Goal: Information Seeking & Learning: Find contact information

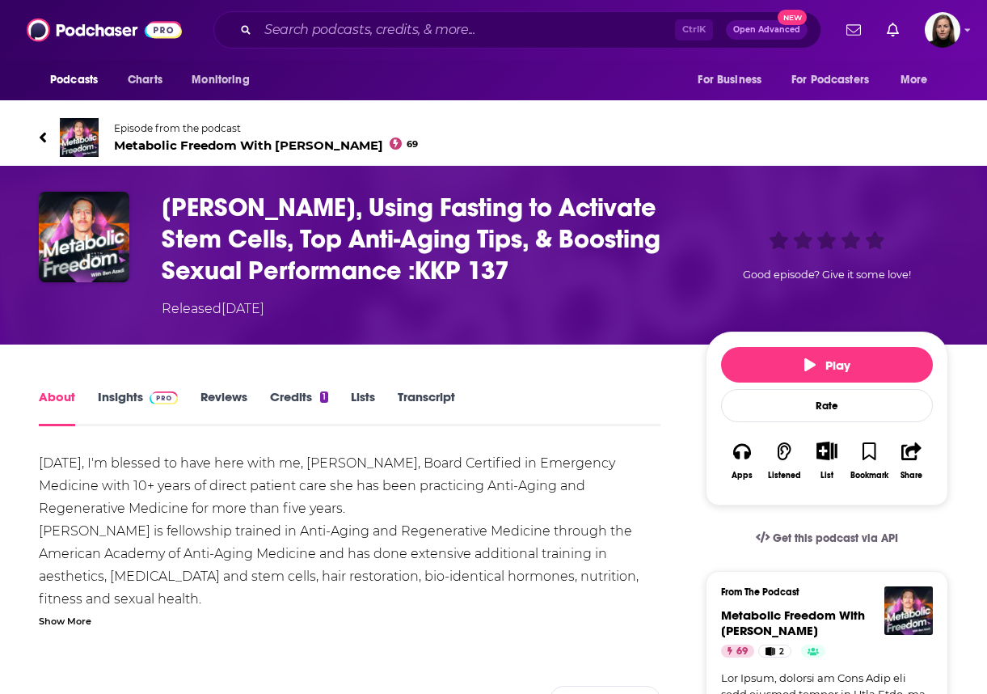
click at [159, 202] on div "Dr Amy Killen, Using Fasting to Activate Stem Cells, Top Anti-Aging Tips, & Boo…" at bounding box center [494, 255] width 910 height 127
click at [286, 322] on div "Dr Amy Killen, Using Fasting to Activate Stem Cells, Top Anti-Aging Tips, & Boo…" at bounding box center [493, 255] width 987 height 179
click at [201, 332] on div "Dr Amy Killen, Using Fasting to Activate Stem Cells, Top Anti-Aging Tips, & Boo…" at bounding box center [493, 255] width 987 height 179
click at [166, 201] on h1 "[PERSON_NAME], Using Fasting to Activate Stem Cells, Top Anti-Aging Tips, & Boo…" at bounding box center [421, 239] width 518 height 95
drag, startPoint x: 23, startPoint y: 255, endPoint x: 14, endPoint y: 123, distance: 132.1
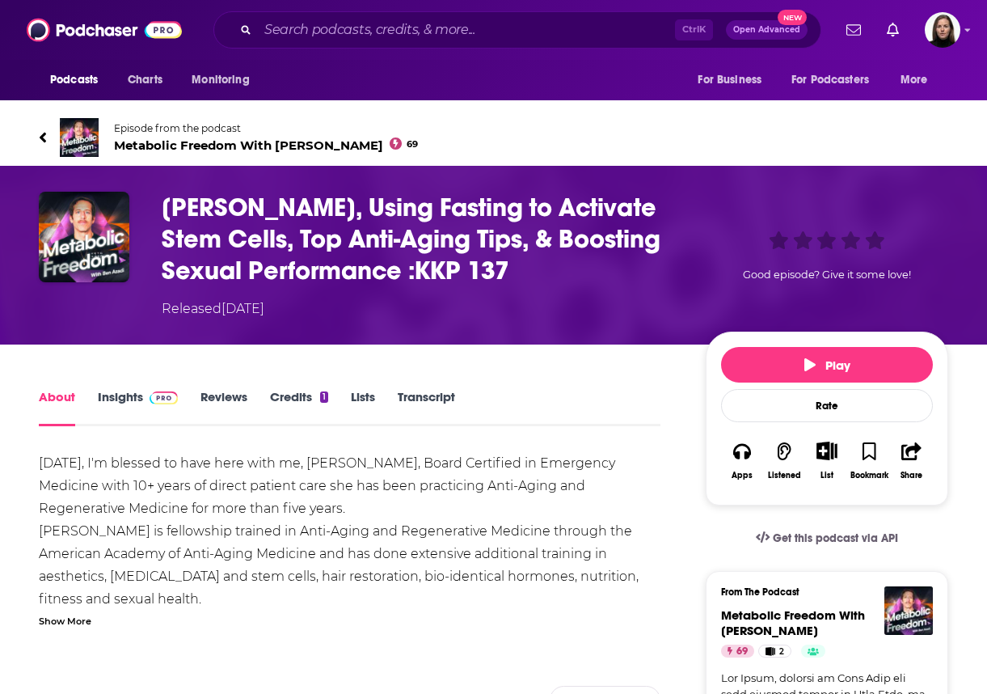
click at [15, 123] on div "Episode from the podcast Metabolic Freedom With Ben Azadi 69 Next Episode" at bounding box center [493, 137] width 987 height 65
click at [95, 312] on div "Dr Amy Killen, Using Fasting to Activate Stem Cells, Top Anti-Aging Tips, & Boo…" at bounding box center [494, 255] width 910 height 127
click at [133, 244] on div "Dr Amy Killen, Using Fasting to Activate Stem Cells, Top Anti-Aging Tips, & Boo…" at bounding box center [494, 255] width 910 height 127
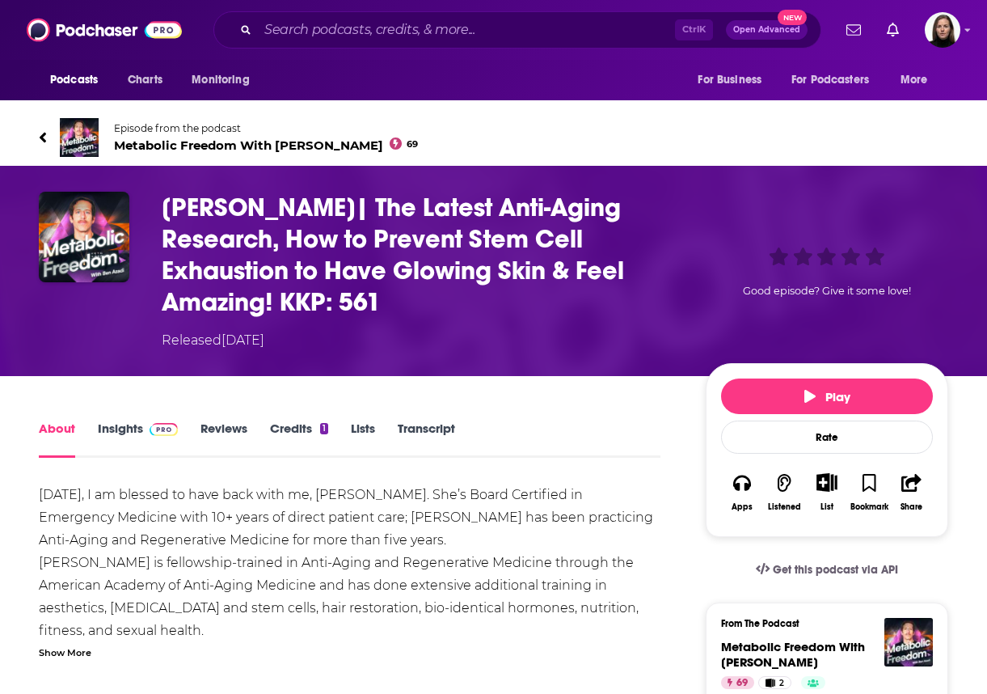
click at [115, 343] on div "Dr Amy Killen| The Latest Anti-Aging Research, How to Prevent Stem Cell Exhaust…" at bounding box center [494, 271] width 910 height 158
click at [451, 304] on h1 "[PERSON_NAME]| The Latest Anti-Aging Research, How to Prevent Stem Cell Exhaust…" at bounding box center [421, 255] width 518 height 126
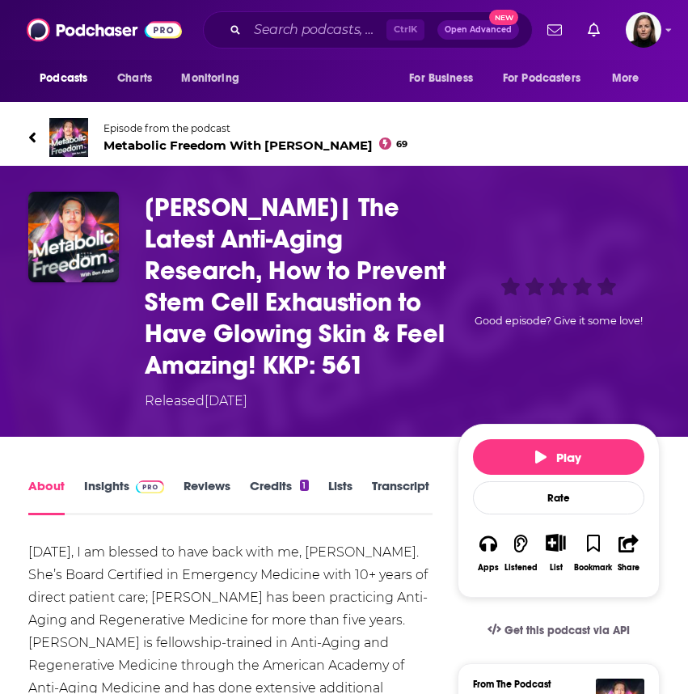
click at [532, 350] on div "Good episode? Give it some love!" at bounding box center [559, 301] width 202 height 219
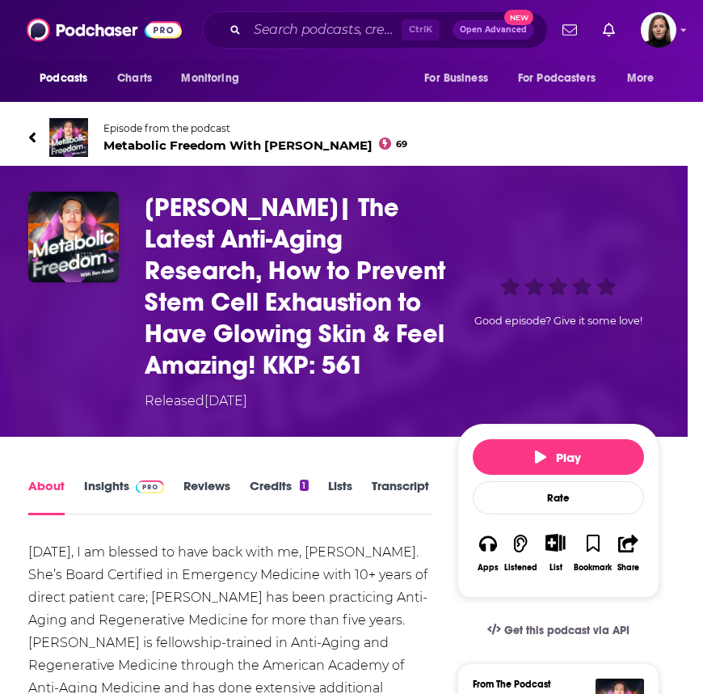
click at [703, 311] on div "Metabolic Freedom With Ben Azadi 69 Active Categories Health + 3 Dr Amy Killen|…" at bounding box center [351, 347] width 703 height 694
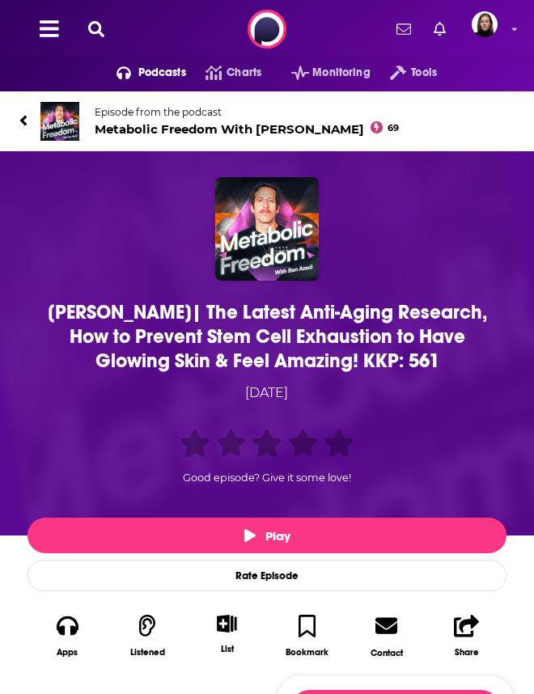
drag, startPoint x: 39, startPoint y: 303, endPoint x: 389, endPoint y: 391, distance: 360.8
click at [390, 383] on div "Dr Amy Killen| The Latest Anti-Aging Research, How to Prevent Stem Cell Exhaust…" at bounding box center [266, 346] width 495 height 338
copy div "Dr Amy Killen| The Latest Anti-Aging Research, How to Prevent Stem Cell Exhaust…"
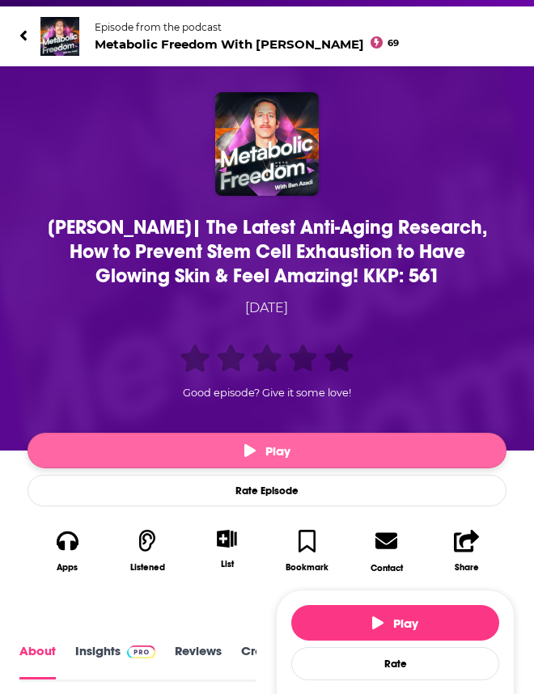
scroll to position [303, 0]
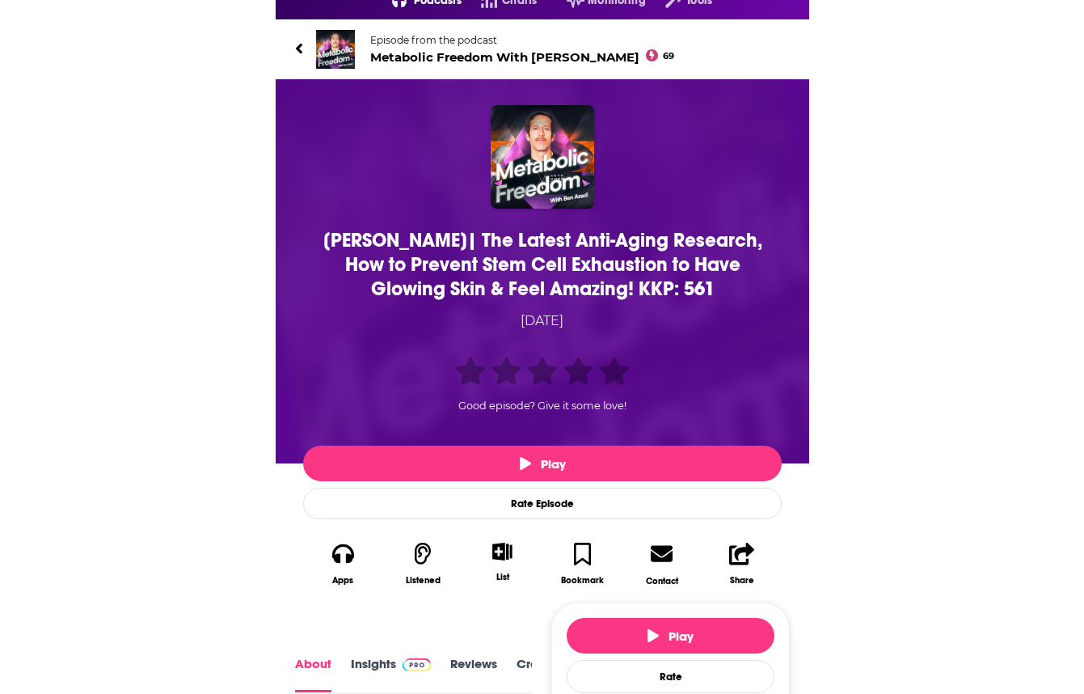
scroll to position [0, 0]
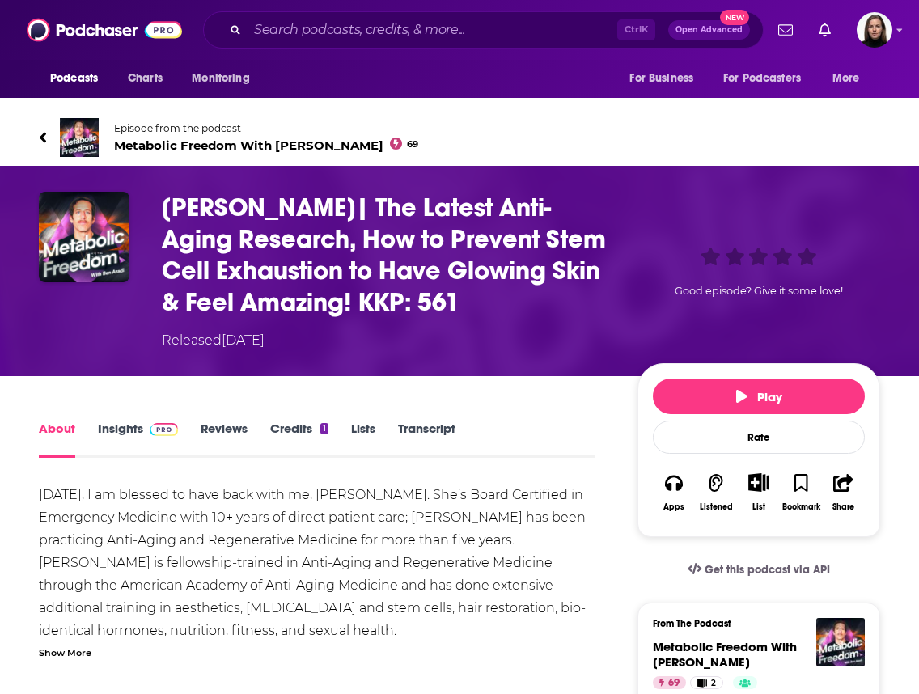
drag, startPoint x: 570, startPoint y: 209, endPoint x: 549, endPoint y: 171, distance: 43.4
click at [570, 209] on h1 "[PERSON_NAME]| The Latest Anti-Aging Research, How to Prevent Stem Cell Exhaust…" at bounding box center [387, 255] width 450 height 126
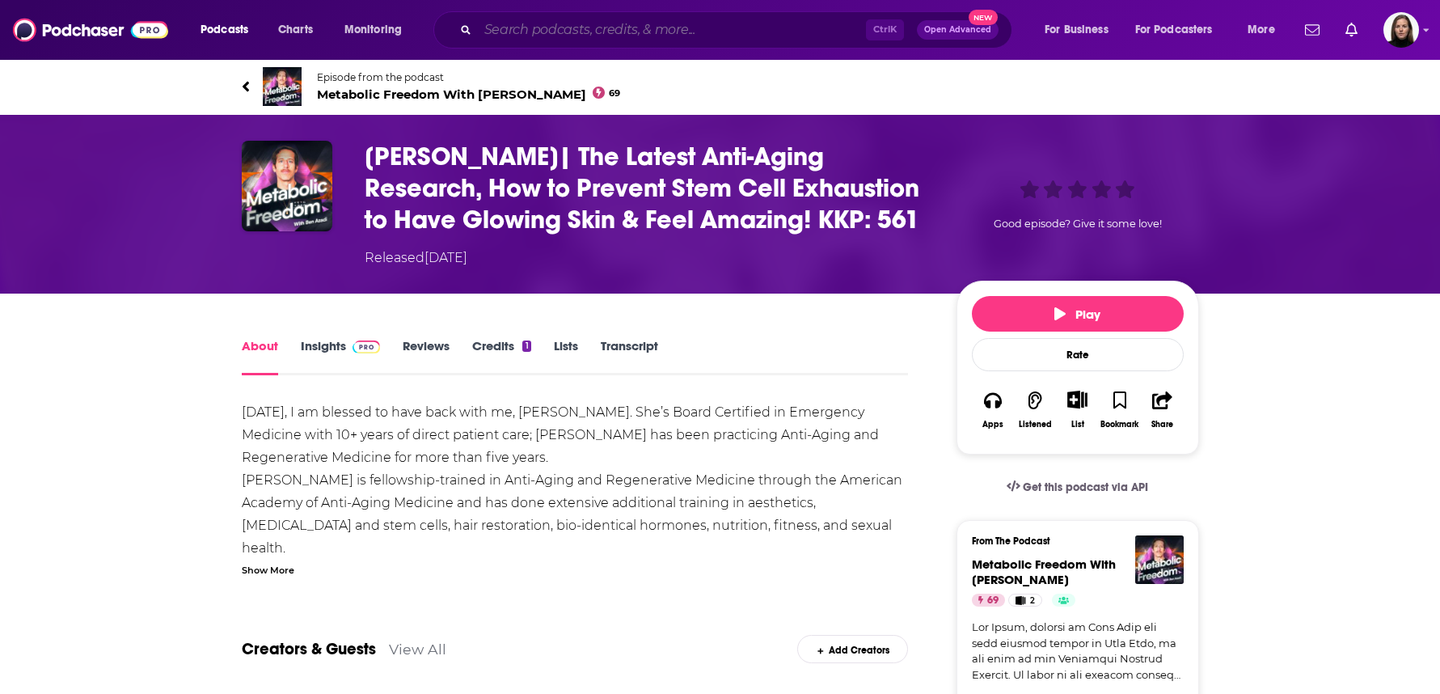
click at [536, 36] on input "Search podcasts, credits, & more..." at bounding box center [672, 30] width 388 height 26
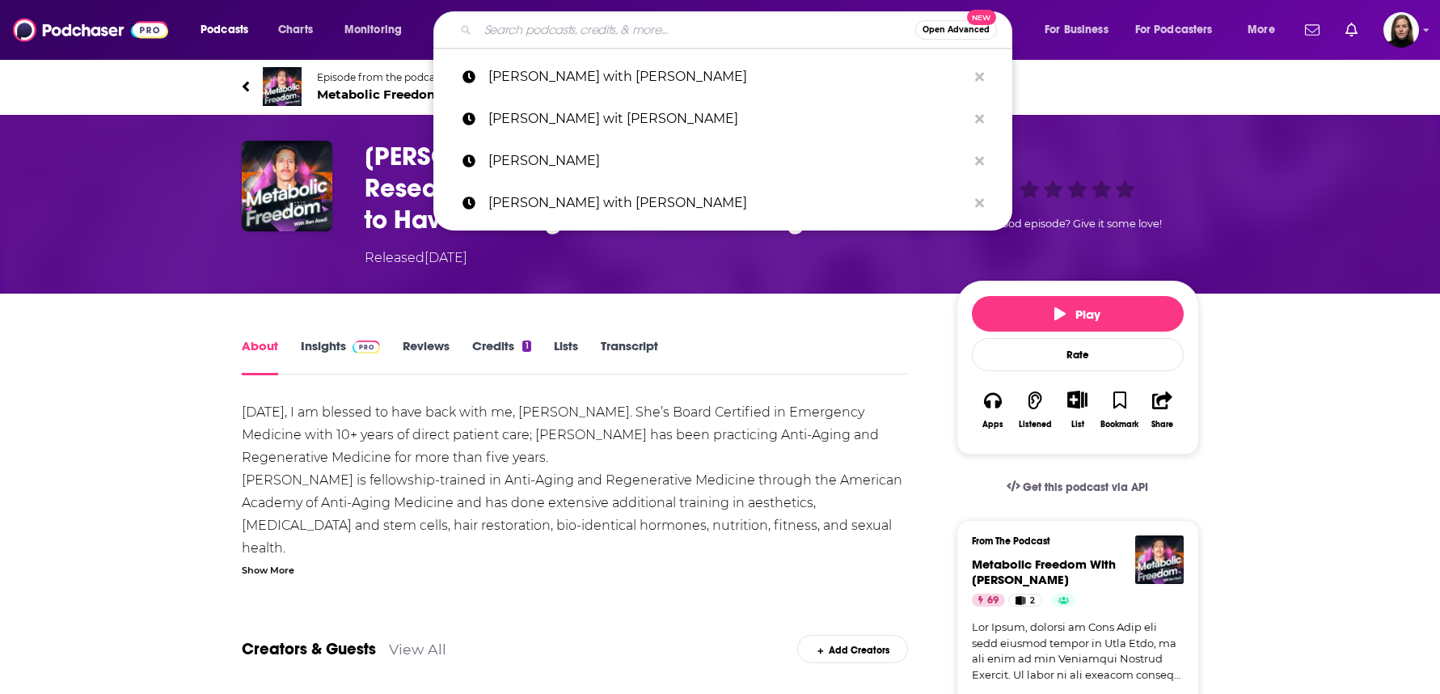
click at [310, 252] on div "Dr Amy Killen| The Latest Anti-Aging Research, How to Prevent Stem Cell Exhaust…" at bounding box center [720, 204] width 957 height 127
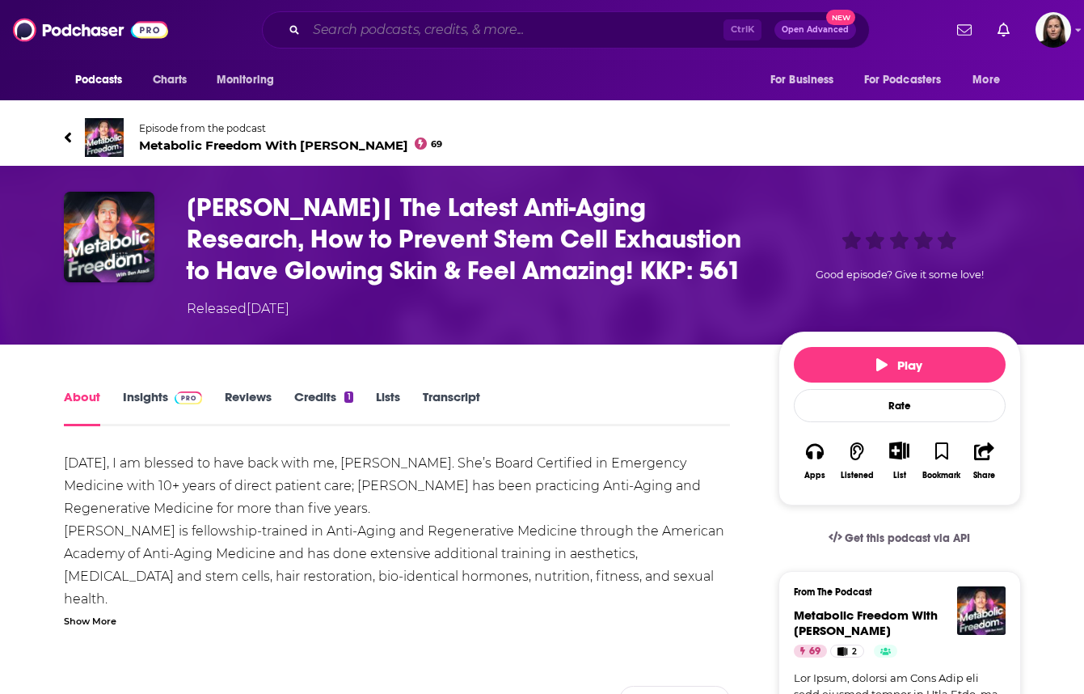
click at [353, 24] on input "Search podcasts, credits, & more..." at bounding box center [514, 30] width 417 height 26
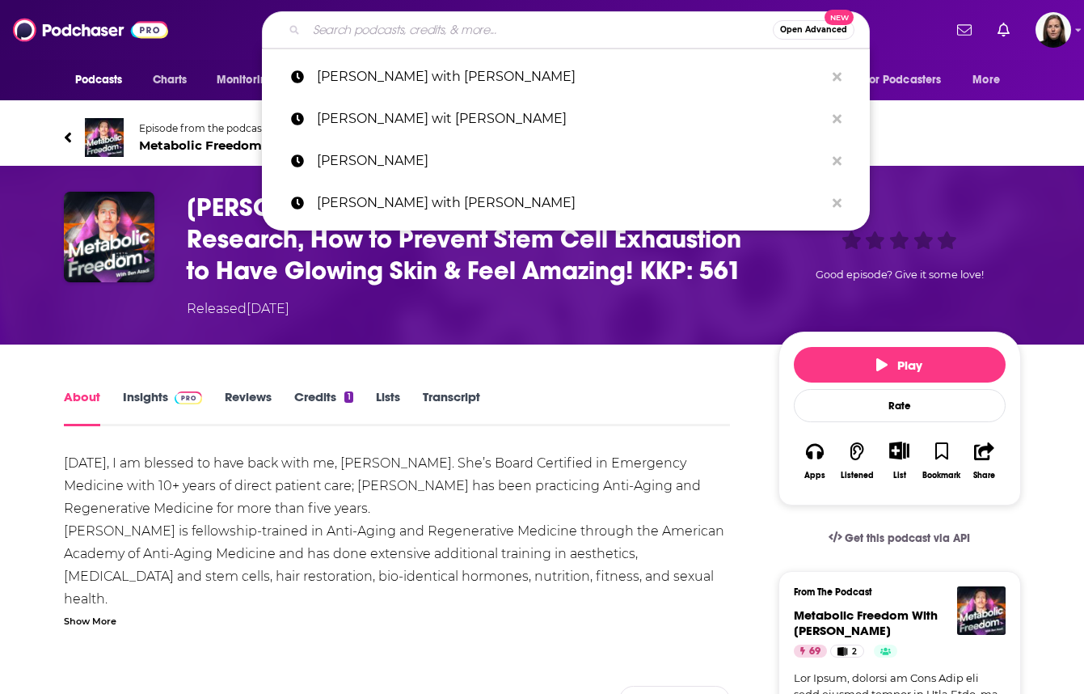
paste input "Dr Esra Cavusoglu"
type input "Dr Esra Cavusoglu"
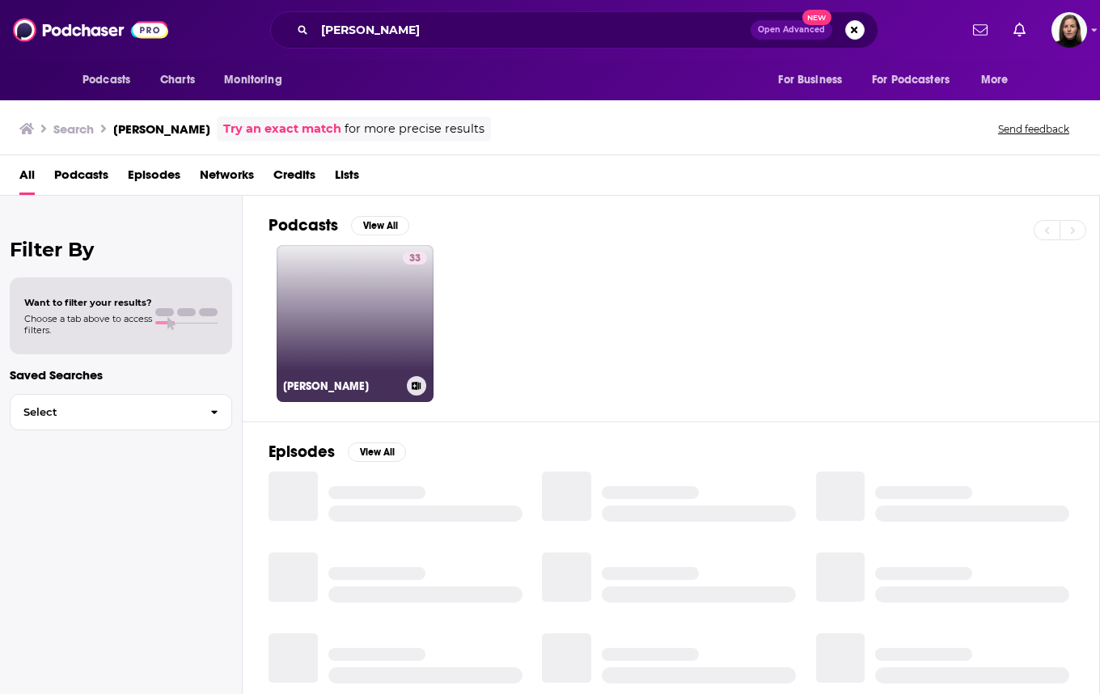
click at [368, 342] on link "33 AYIK KAFA" at bounding box center [355, 323] width 157 height 157
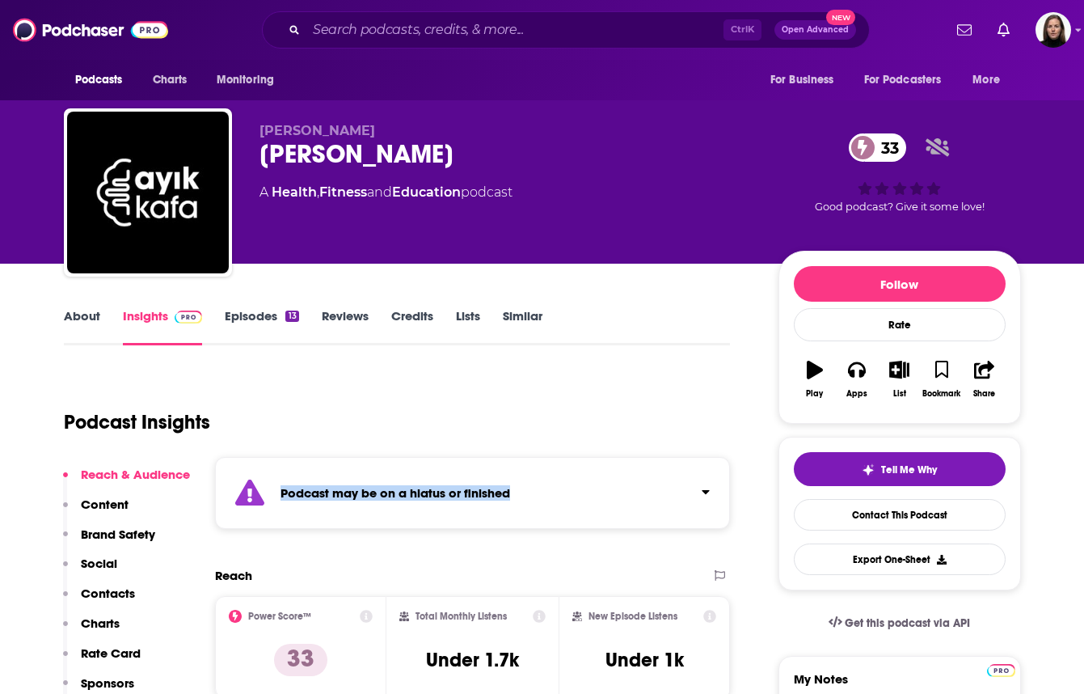
drag, startPoint x: 274, startPoint y: 487, endPoint x: 560, endPoint y: 480, distance: 285.5
click at [560, 480] on div "Podcast may be on a hiatus or finished" at bounding box center [473, 493] width 516 height 72
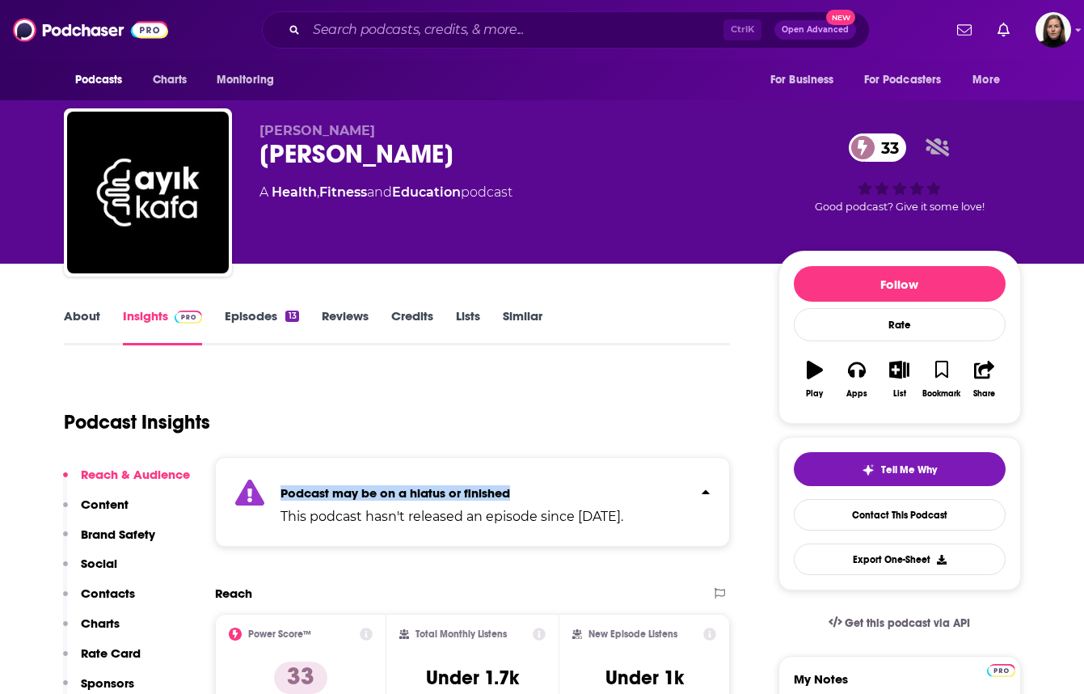
copy strong "Podcast may be on a hiatus or finished"
click at [542, 391] on div "Podcast Insights" at bounding box center [391, 412] width 654 height 82
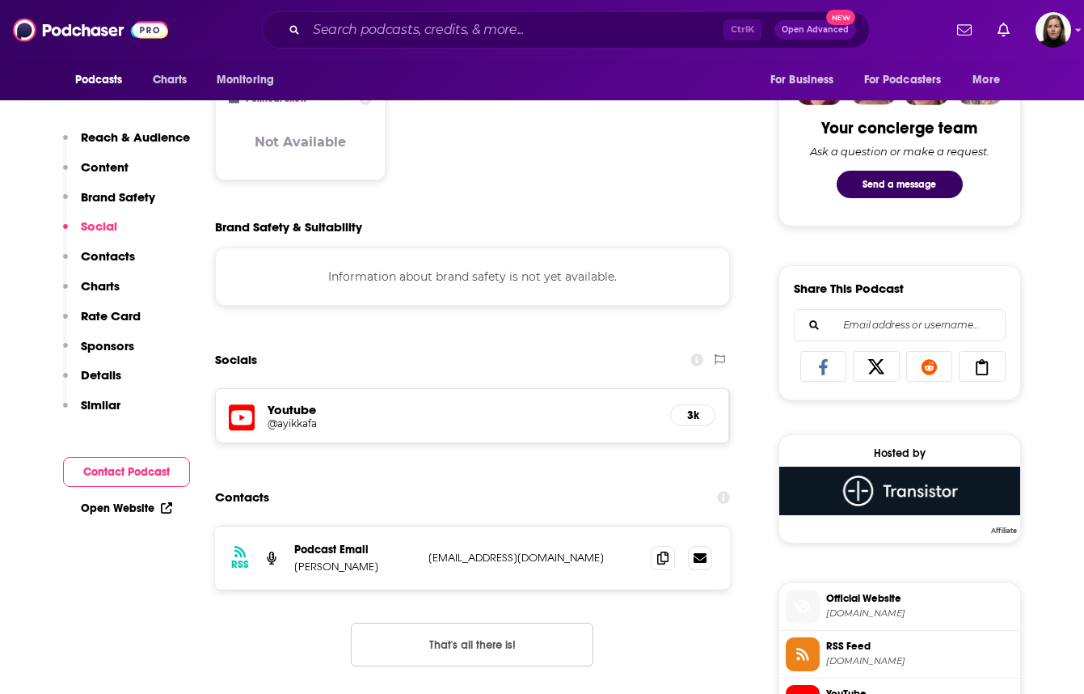
scroll to position [1011, 0]
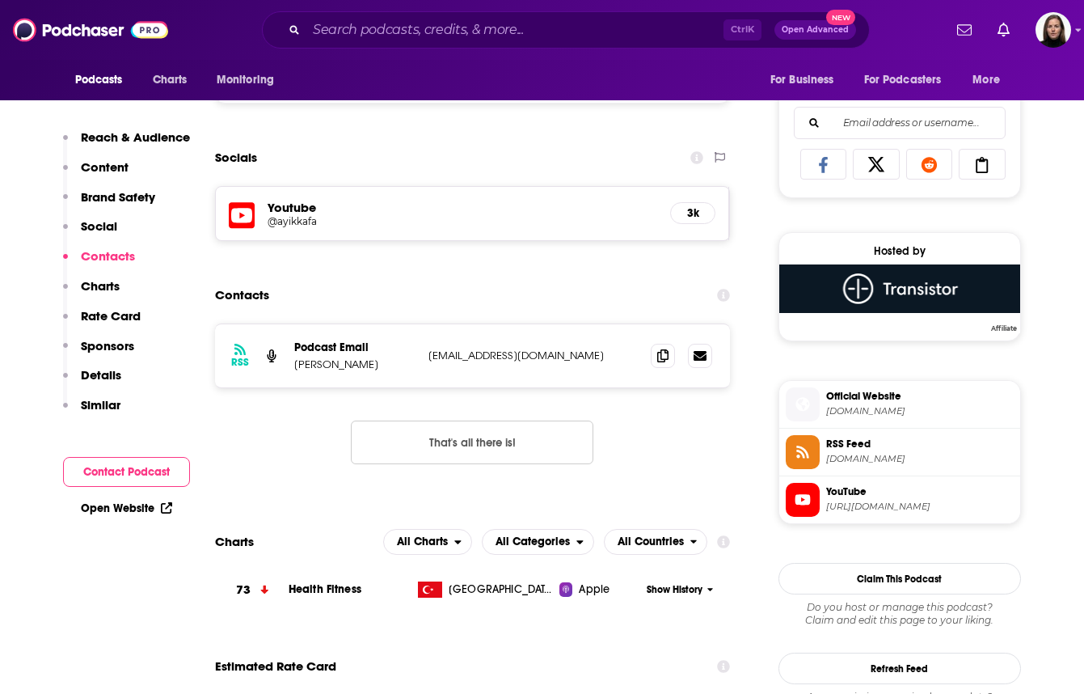
click at [846, 496] on span "YouTube" at bounding box center [920, 491] width 188 height 15
click at [648, 356] on div "RSS Podcast Email Dr. Esra Çavuşoğlu esra@longevilab.com esra@longevilab.com" at bounding box center [473, 355] width 516 height 63
click at [675, 353] on div at bounding box center [681, 356] width 61 height 24
click at [437, 395] on div "RSS Podcast Email Dr. Esra Çavuşoğlu esra@longevilab.com esra@longevilab.com Th…" at bounding box center [473, 406] width 516 height 167
click at [657, 353] on span at bounding box center [663, 355] width 24 height 24
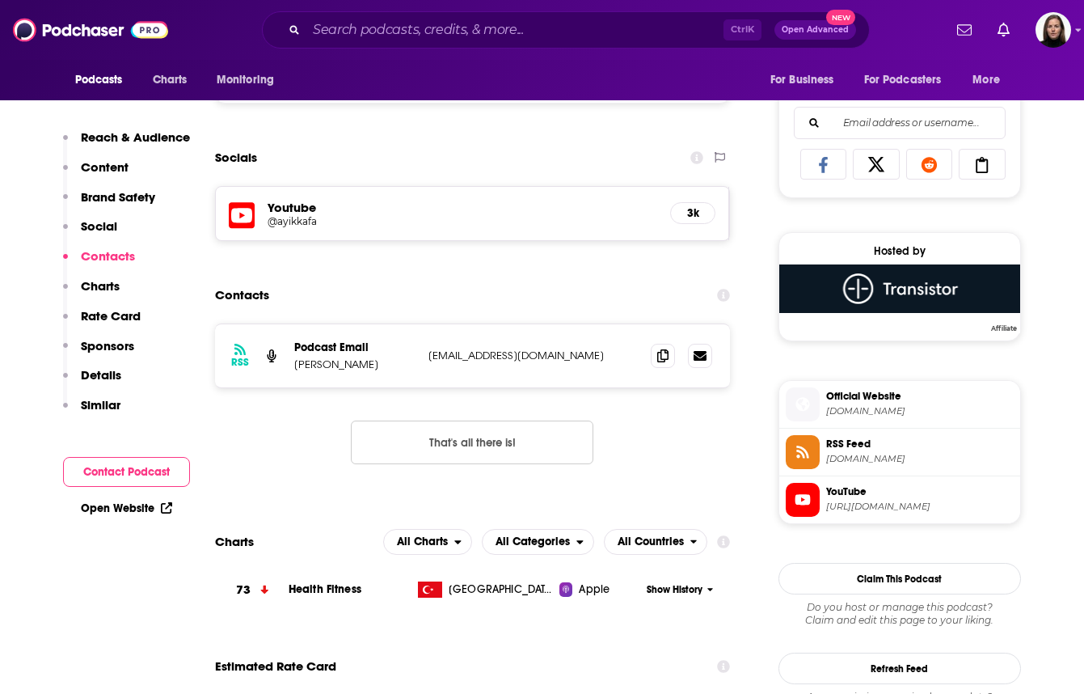
click at [318, 408] on div "RSS Podcast Email Dr. Esra Çavuşoğlu esra@longevilab.com esra@longevilab.com Th…" at bounding box center [473, 406] width 516 height 167
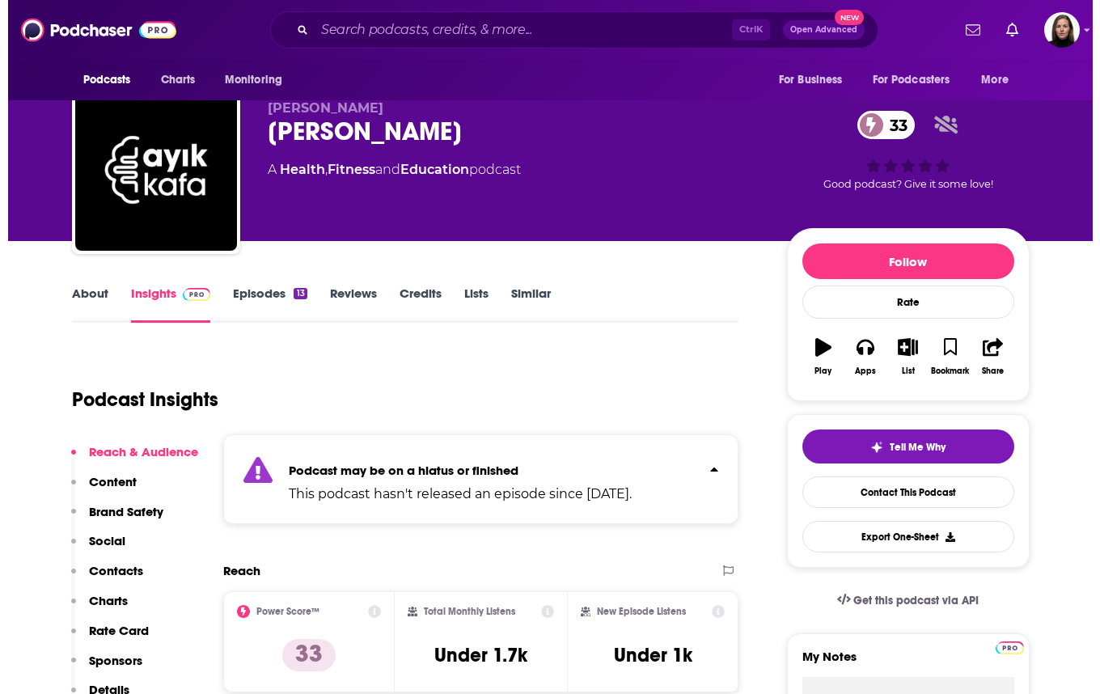
scroll to position [0, 0]
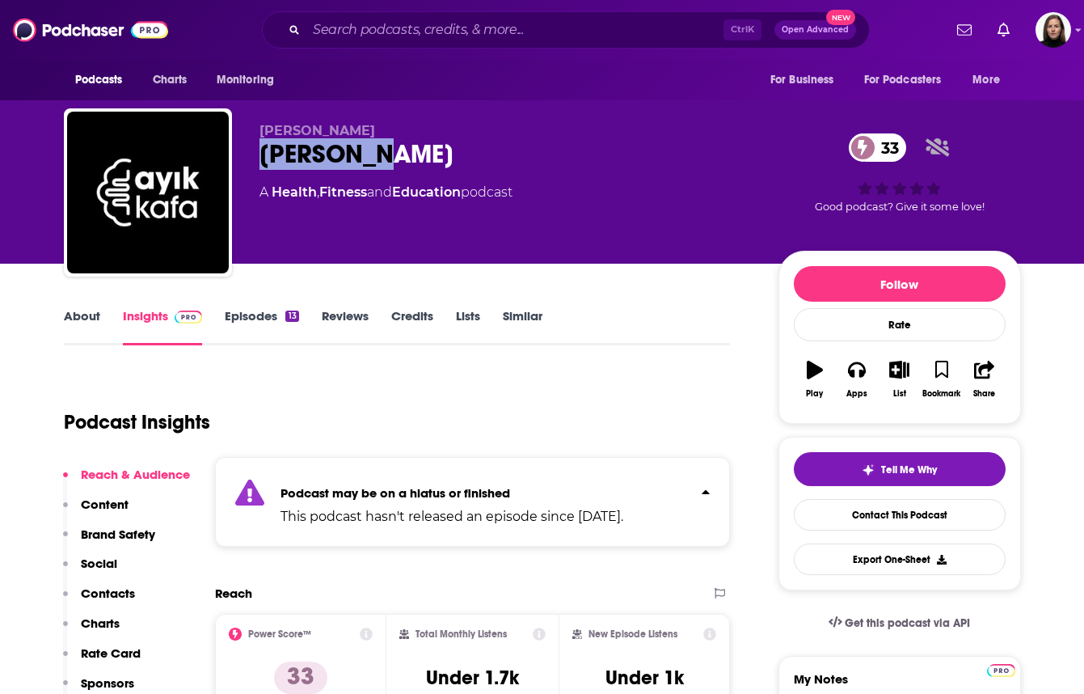
drag, startPoint x: 260, startPoint y: 158, endPoint x: 403, endPoint y: 169, distance: 143.6
click at [403, 169] on div "AYIK KAFA 33" at bounding box center [506, 154] width 493 height 32
copy h2 "AYIK KAFA"
click at [408, 19] on input "Search podcasts, credits, & more..." at bounding box center [514, 30] width 417 height 26
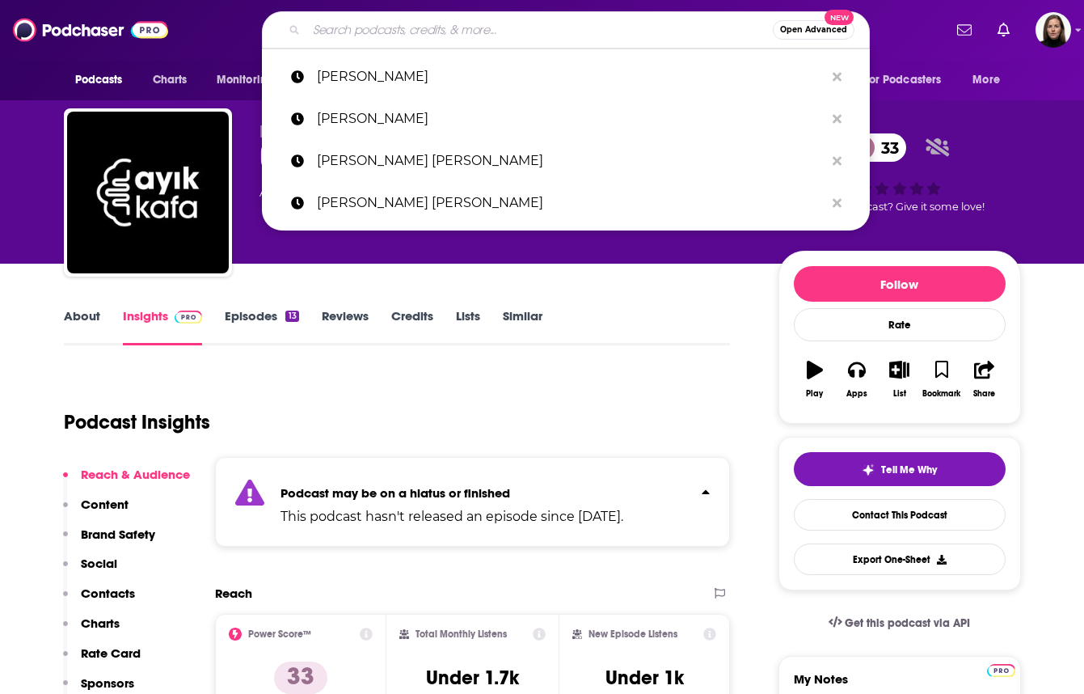
paste input "AYIK KAFA"
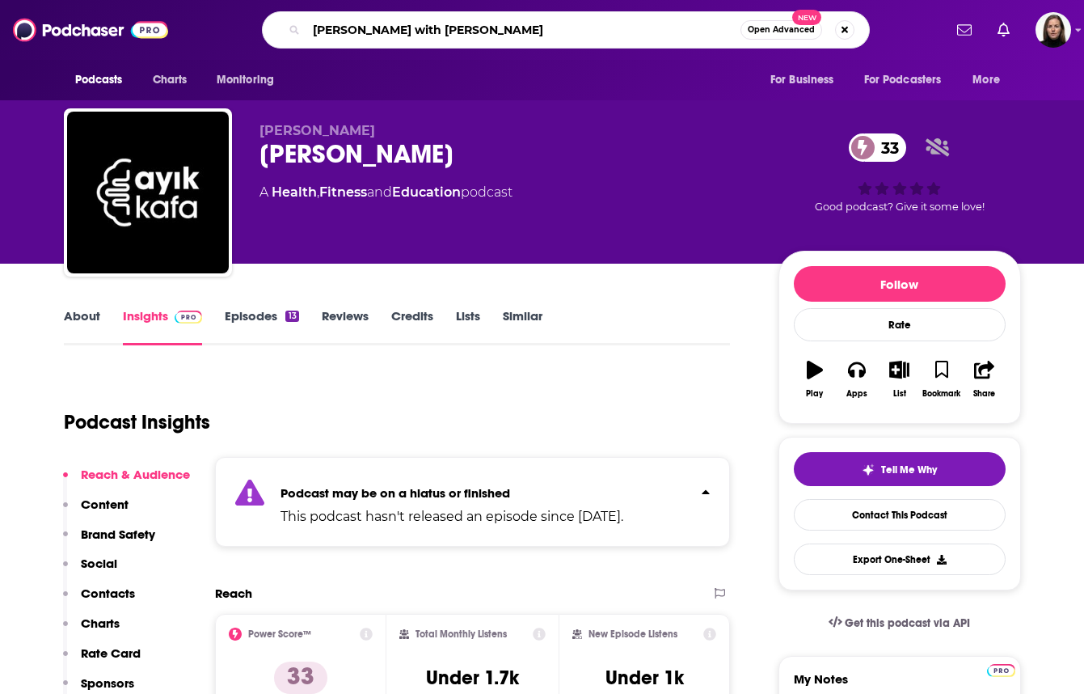
type input "AYIK KAFA with amy killen"
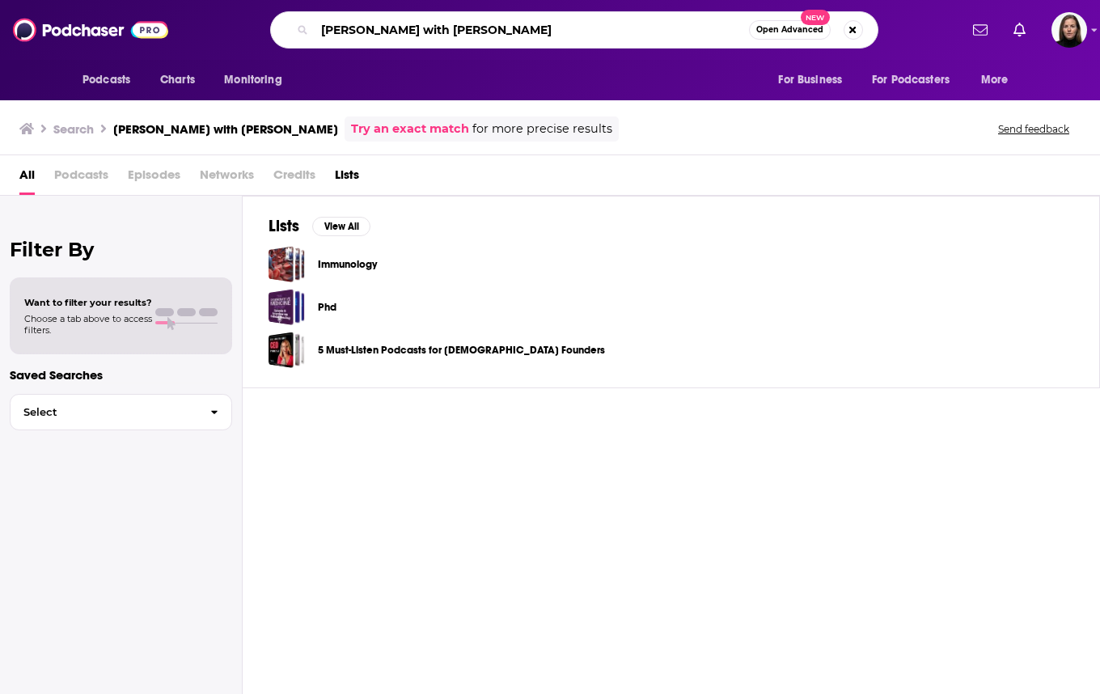
drag, startPoint x: 488, startPoint y: 28, endPoint x: 306, endPoint y: 32, distance: 182.0
click at [306, 32] on div "AYIK KAFA with amy killen Open Advanced New" at bounding box center [574, 29] width 608 height 37
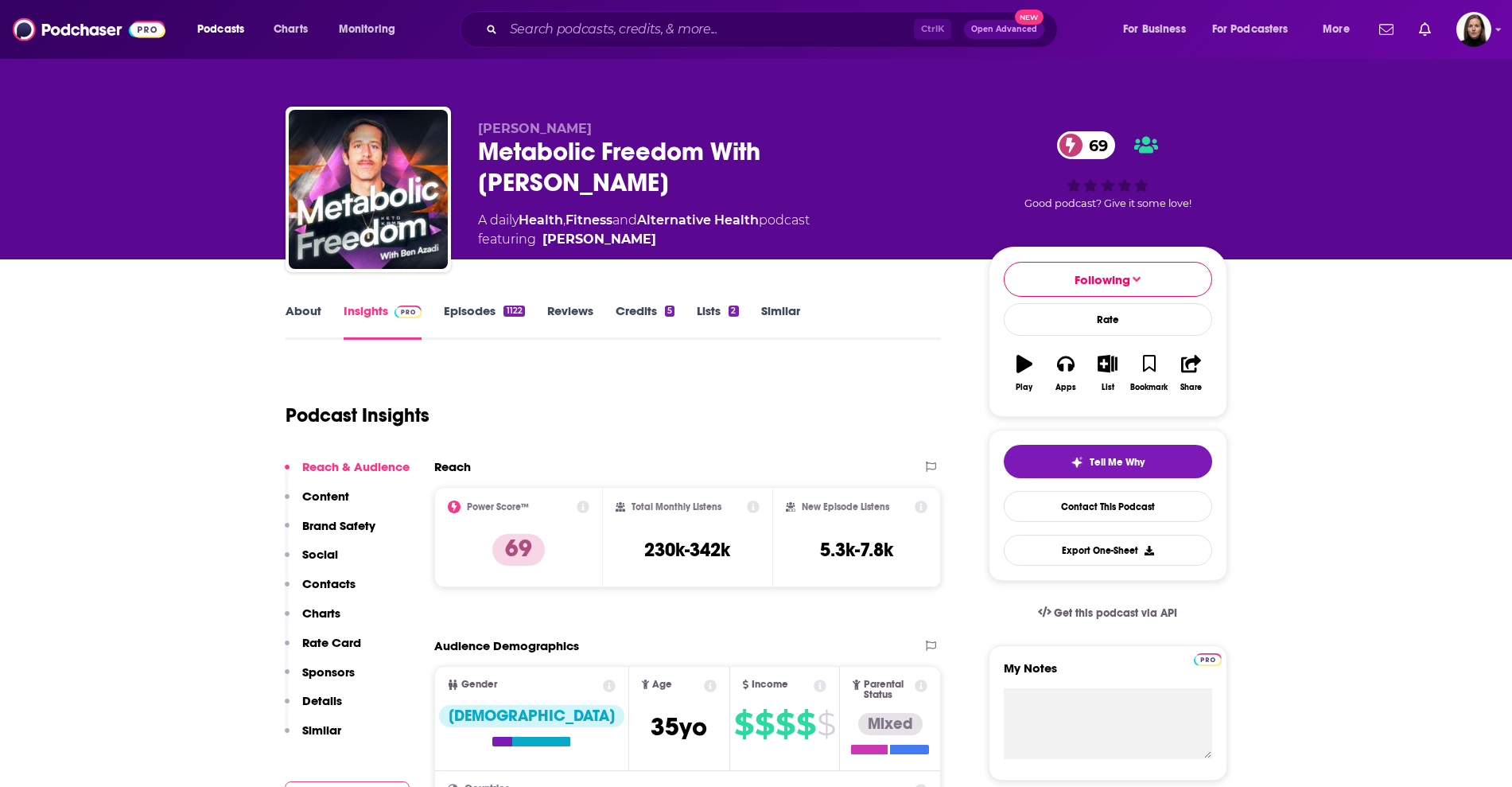
click at [553, 14] on div "Ctrl K Open Advanced New" at bounding box center [758, 29] width 598 height 36
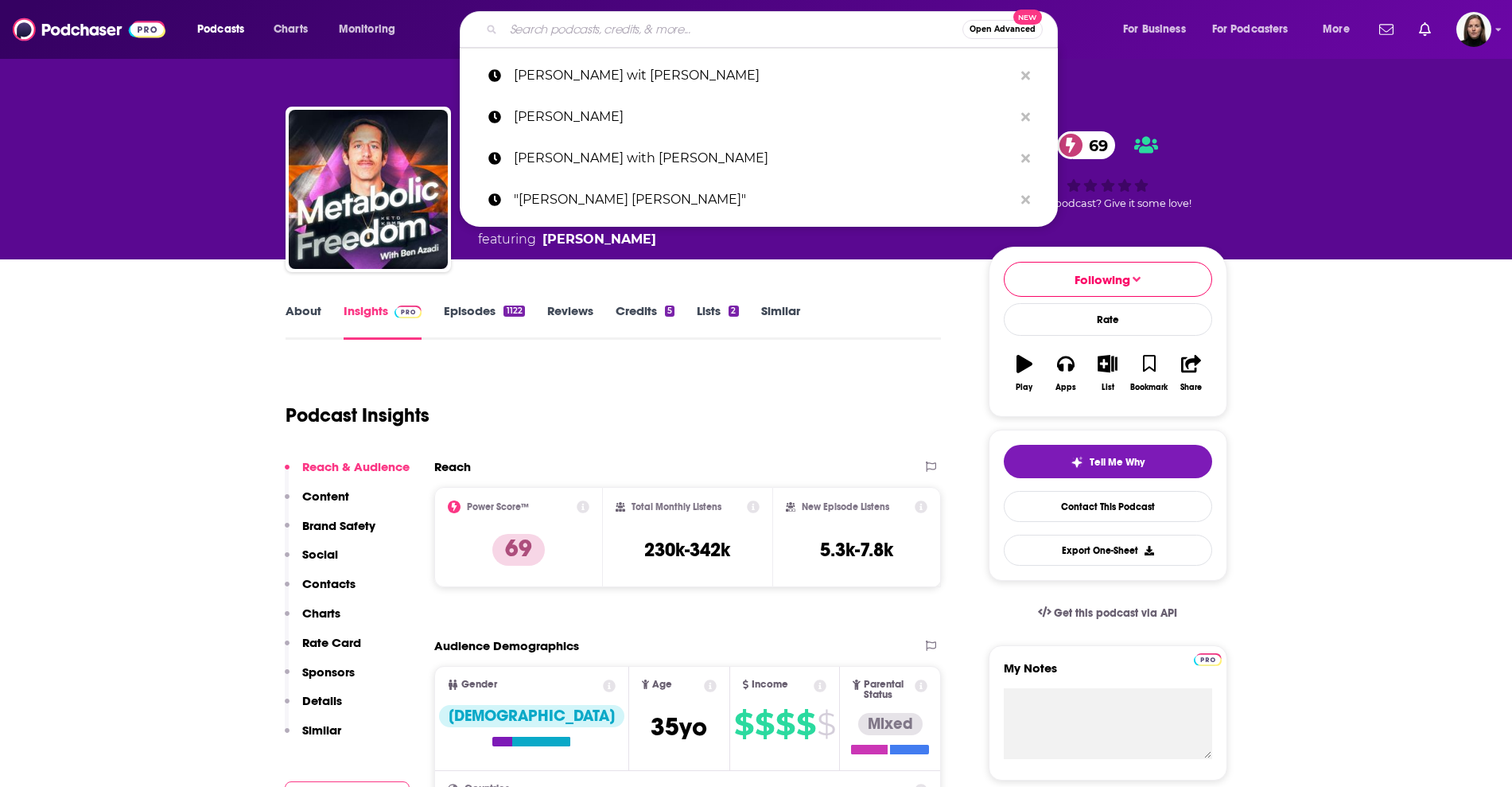
click at [545, 39] on input "Search podcasts, credits, & more..." at bounding box center [733, 30] width 459 height 26
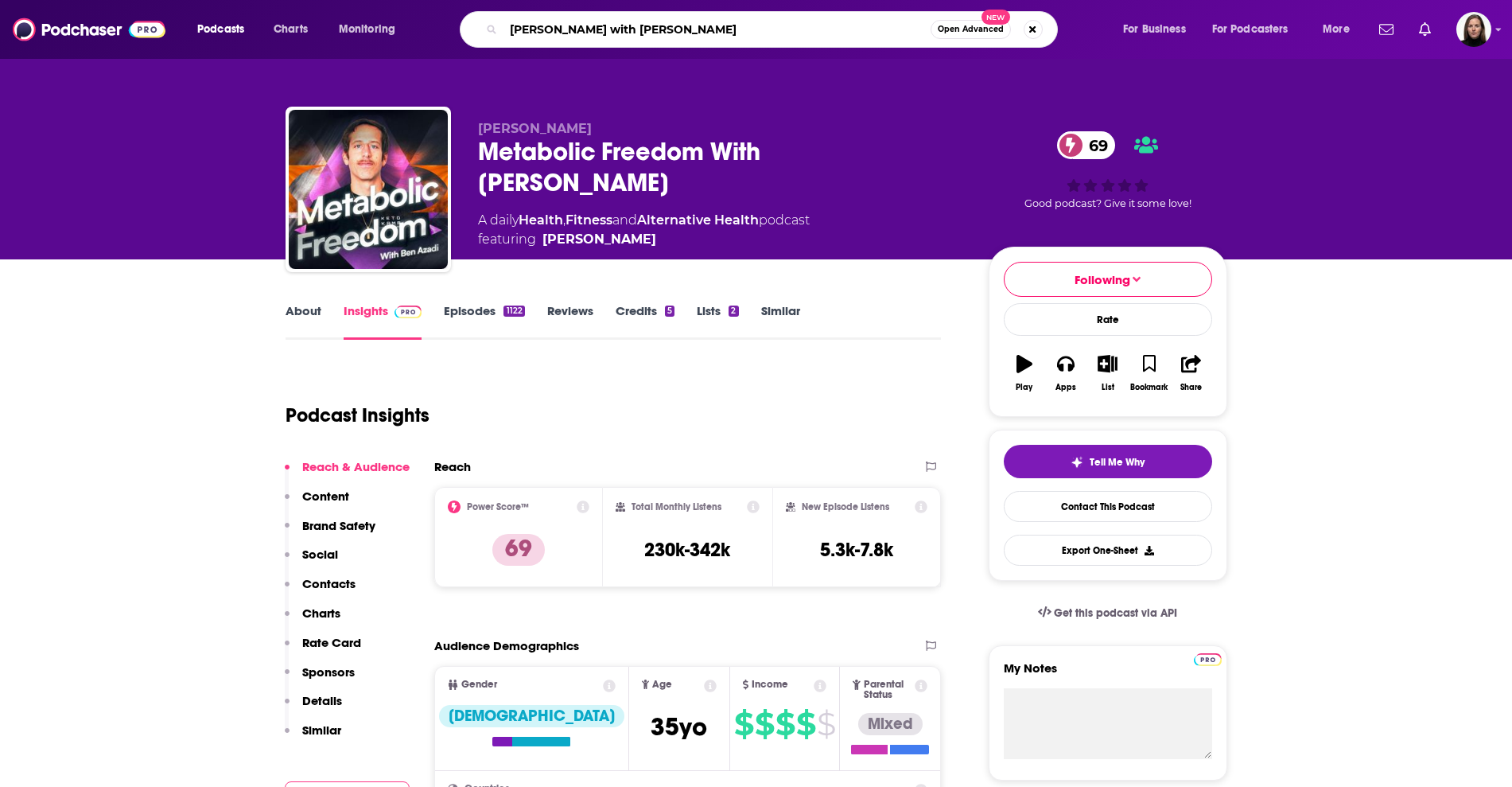
type input "[PERSON_NAME] with [PERSON_NAME]"
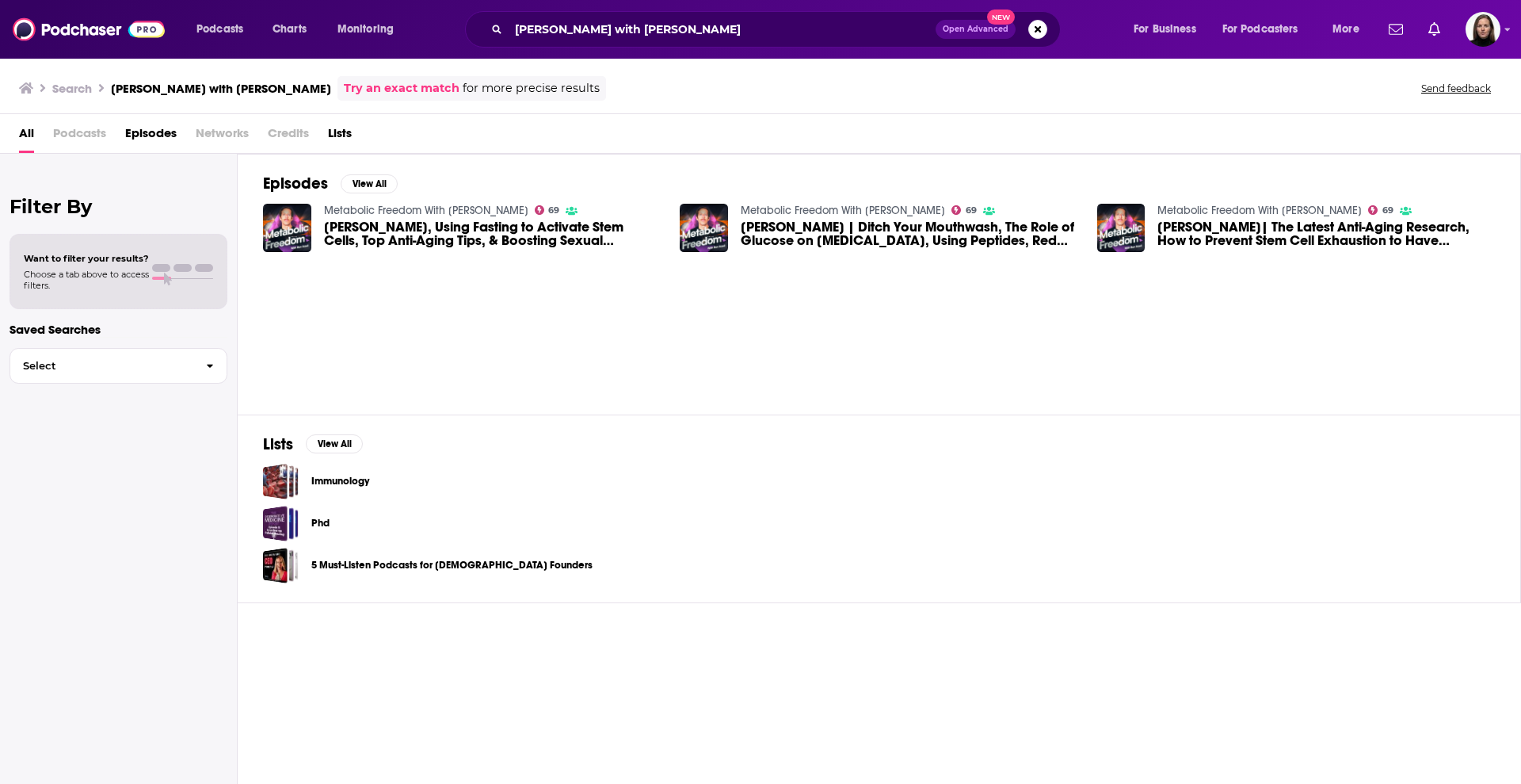
click at [828, 241] on span "[PERSON_NAME] | Ditch Your Mouthwash, The Role of Glucose on [MEDICAL_DATA], Us…" at bounding box center [909, 233] width 337 height 26
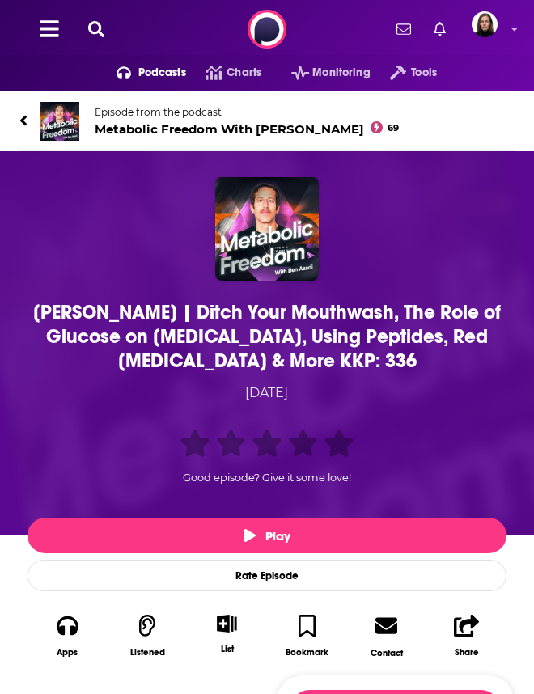
drag, startPoint x: 46, startPoint y: 308, endPoint x: 435, endPoint y: 403, distance: 400.3
click at [435, 403] on div "[PERSON_NAME] | Ditch Your Mouthwash, The Role of Glucose on [MEDICAL_DATA], Us…" at bounding box center [266, 346] width 495 height 338
copy div "[PERSON_NAME] | Ditch Your Mouthwash, The Role of Glucose on [MEDICAL_DATA], Us…"
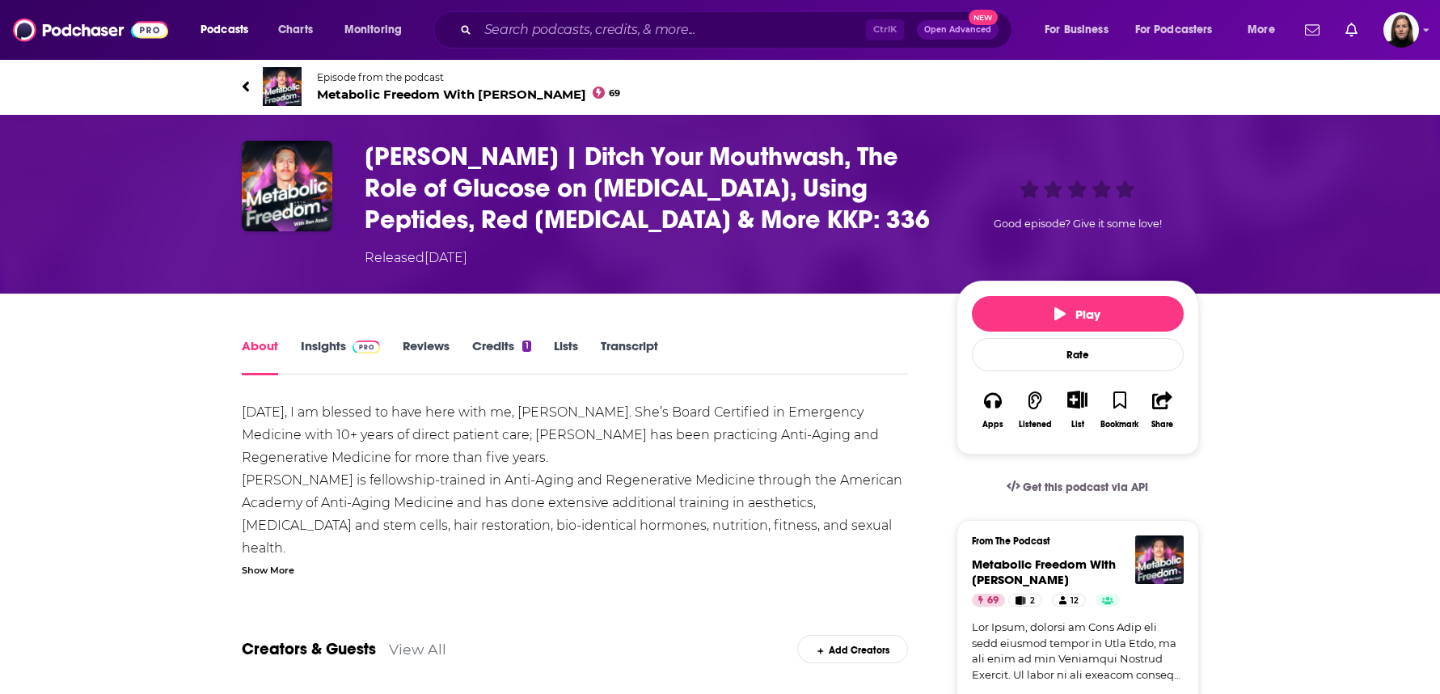
click at [773, 86] on link "Episode from the podcast Metabolic Freedom With [PERSON_NAME] 69" at bounding box center [720, 86] width 957 height 39
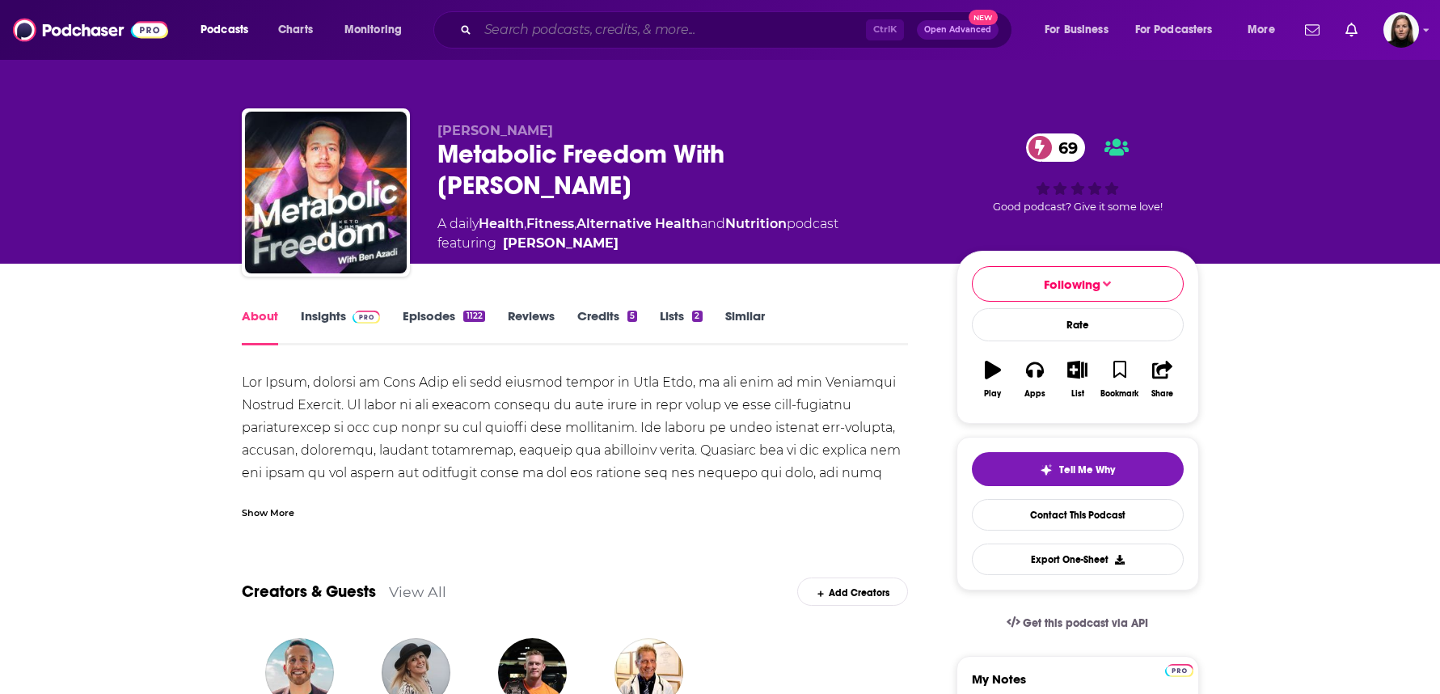
click at [733, 33] on input "Search podcasts, credits, & more..." at bounding box center [672, 30] width 388 height 26
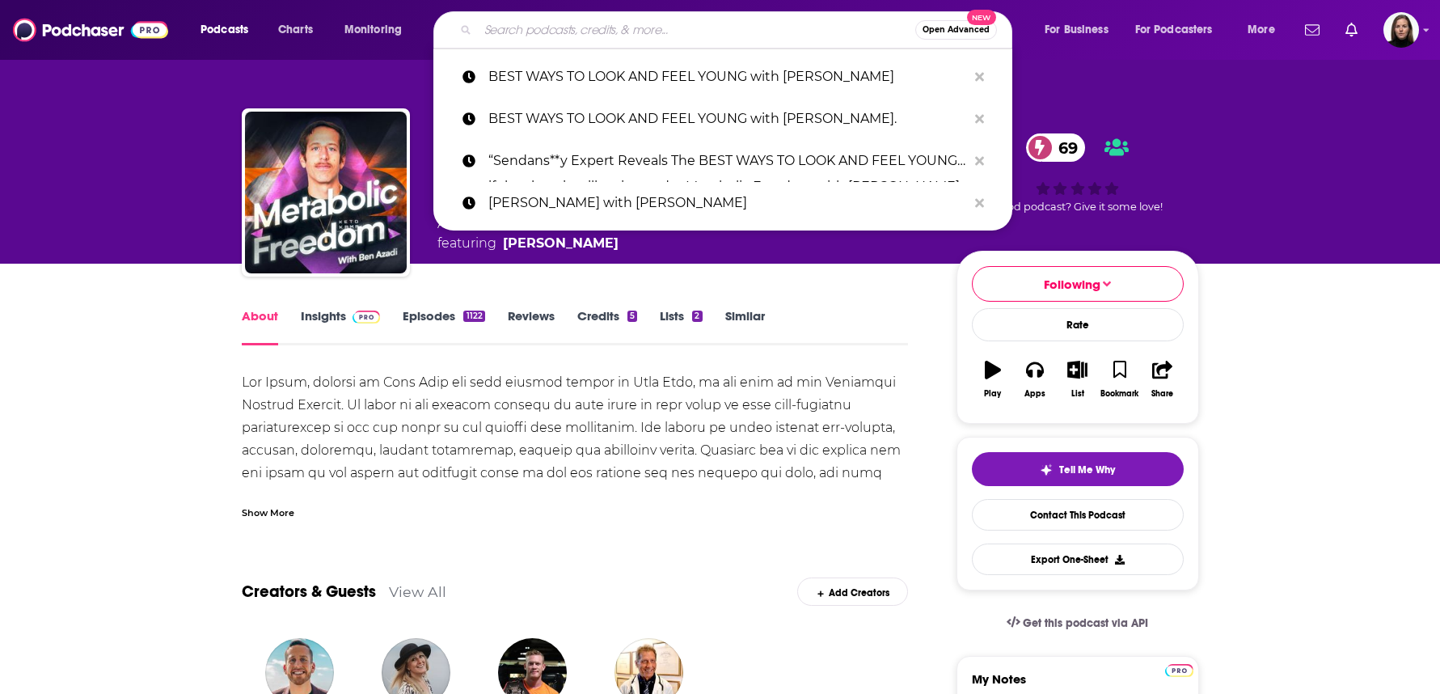
paste input "[PERSON_NAME] The Spa Dr"
type input "[PERSON_NAME] The Spa Dr"
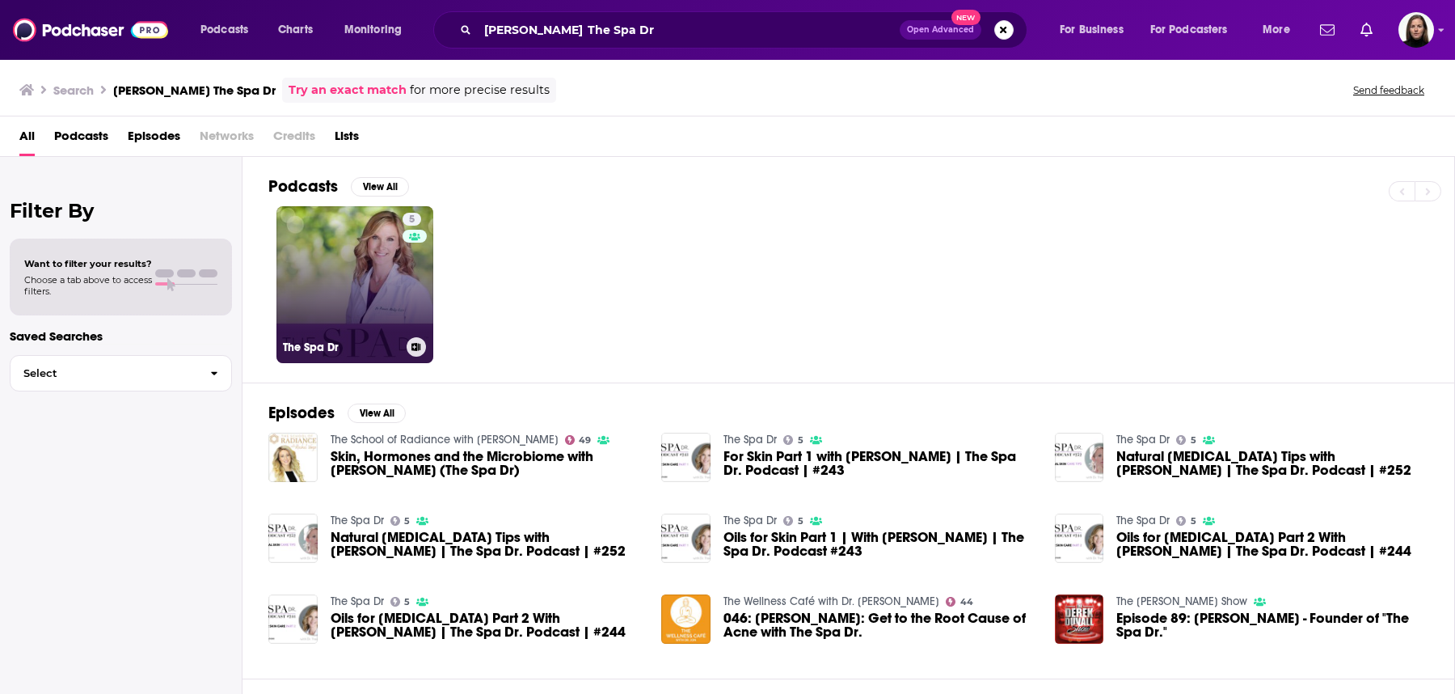
click at [363, 275] on link "5 The Spa Dr" at bounding box center [355, 284] width 157 height 157
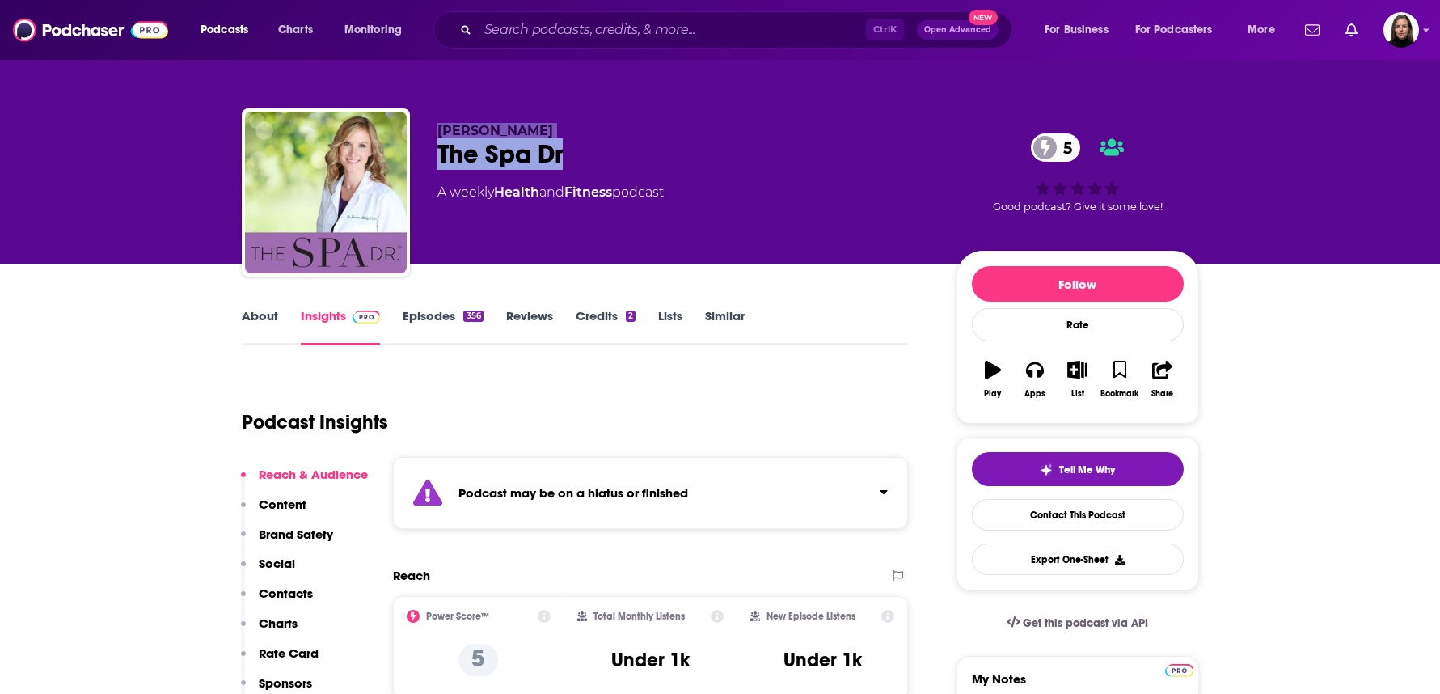
drag, startPoint x: 579, startPoint y: 150, endPoint x: 412, endPoint y: 97, distance: 174.7
click at [412, 97] on div "[PERSON_NAME] The Spa Dr 5 A weekly Health and Fitness podcast 5 Good podcast? …" at bounding box center [721, 176] width 982 height 175
copy div "[PERSON_NAME] The Spa Dr"
click at [641, 33] on input "Search podcasts, credits, & more..." at bounding box center [672, 30] width 388 height 26
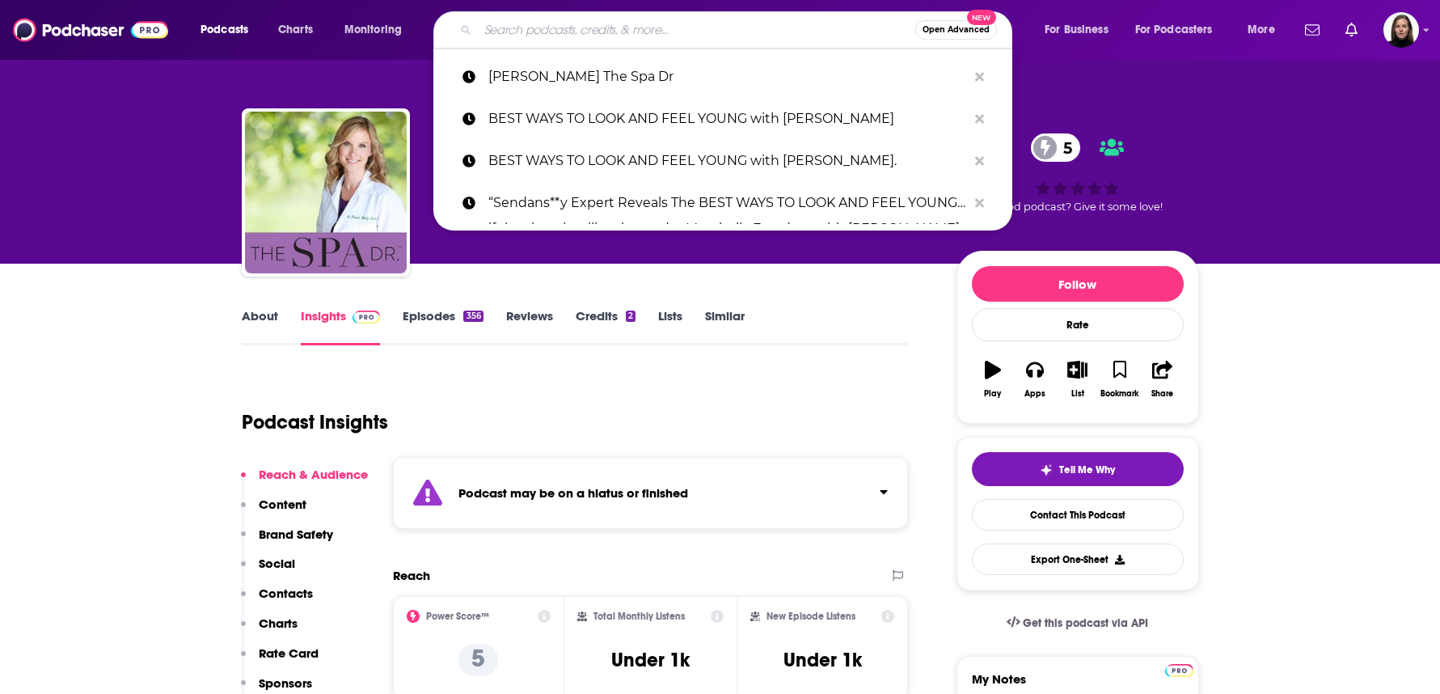
paste input "[PERSON_NAME] The Spa Dr"
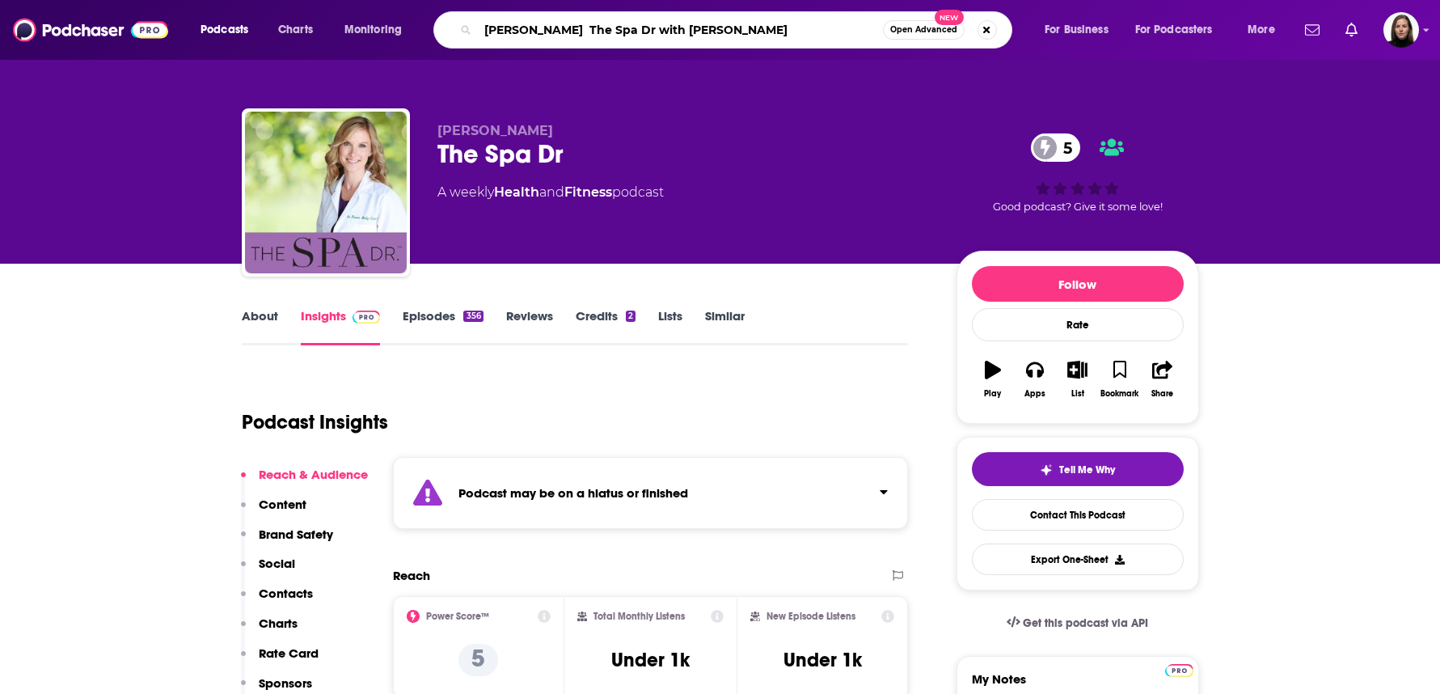
type input "[PERSON_NAME] The Spa Dr with [PERSON_NAME]"
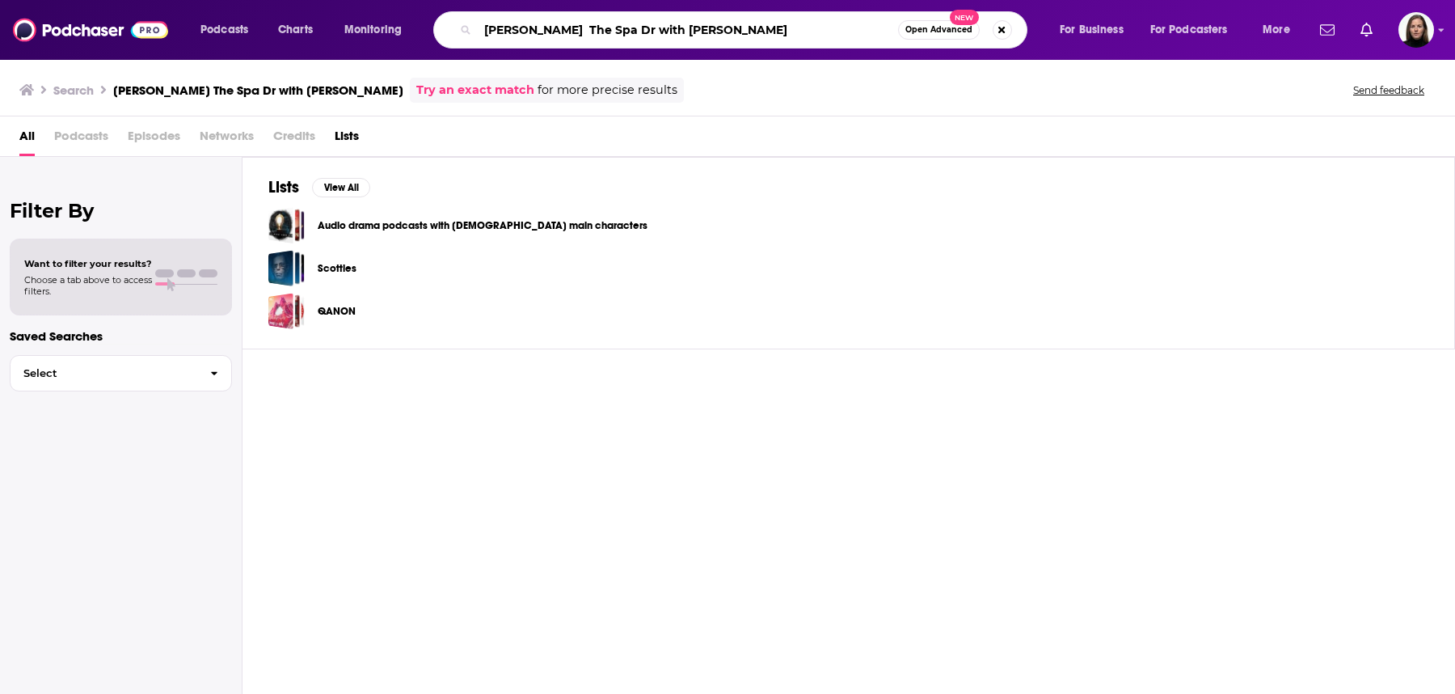
drag, startPoint x: 581, startPoint y: 28, endPoint x: 681, endPoint y: 27, distance: 99.5
click at [681, 27] on input "[PERSON_NAME] The Spa Dr with [PERSON_NAME]" at bounding box center [688, 30] width 420 height 26
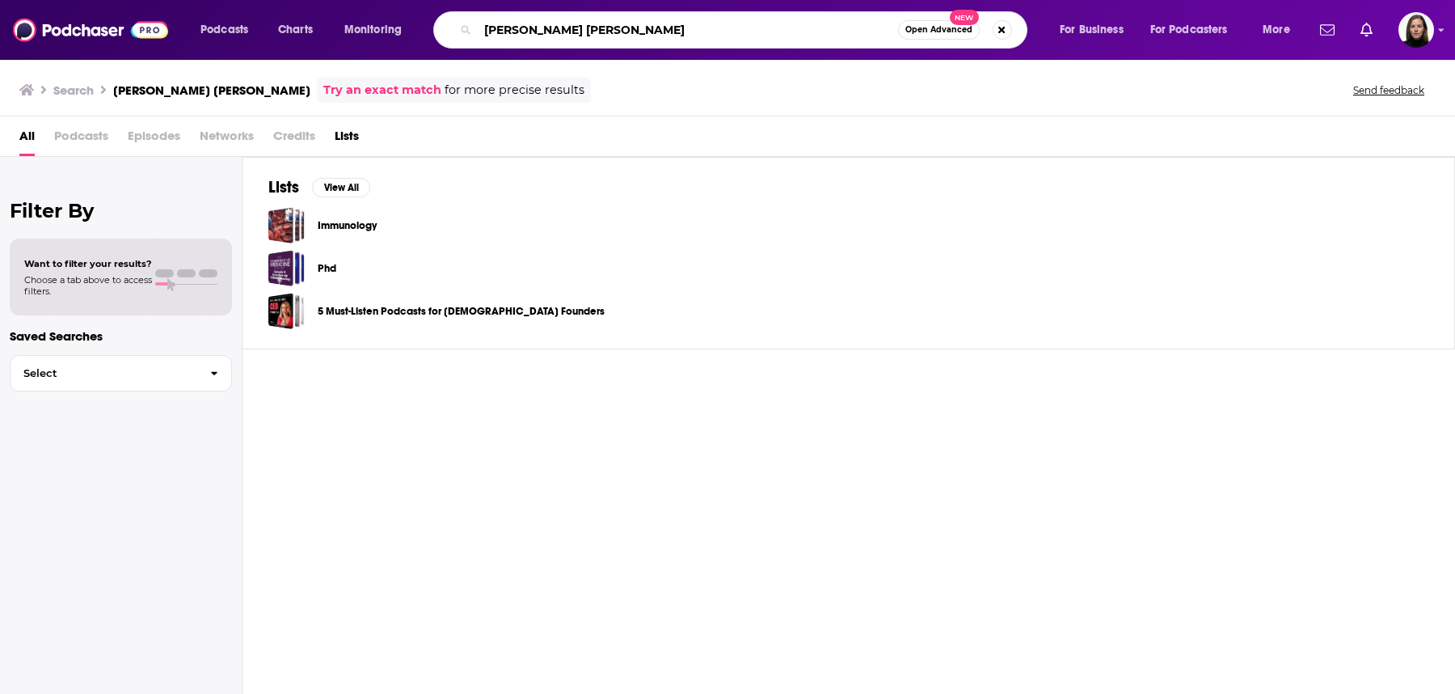
drag, startPoint x: 686, startPoint y: 24, endPoint x: 356, endPoint y: 11, distance: 330.2
click at [356, 11] on div "Podcasts Charts Monitoring [PERSON_NAME] [PERSON_NAME] Open Advanced New For Bu…" at bounding box center [747, 29] width 1117 height 37
click at [682, 28] on input "[PERSON_NAME] [PERSON_NAME]" at bounding box center [688, 30] width 420 height 26
drag, startPoint x: 682, startPoint y: 28, endPoint x: 581, endPoint y: 33, distance: 101.2
click at [581, 33] on input "[PERSON_NAME] [PERSON_NAME]" at bounding box center [688, 30] width 420 height 26
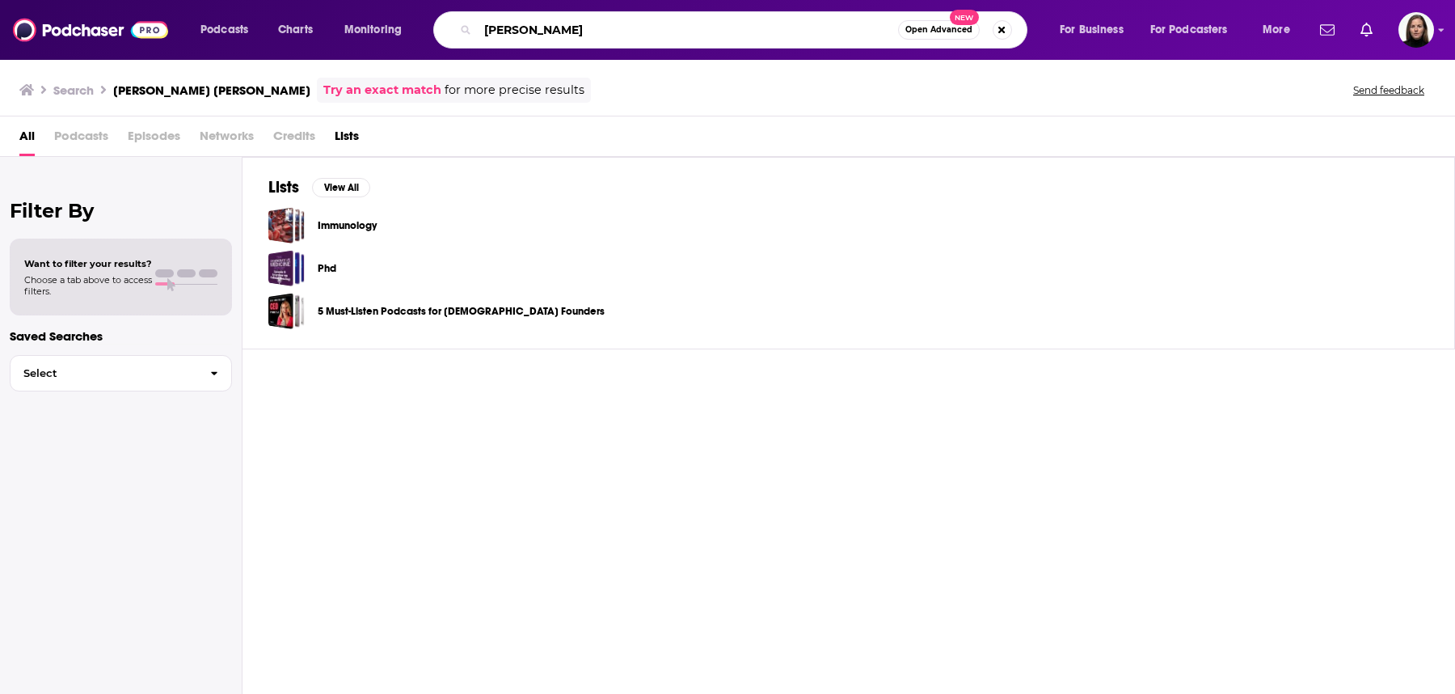
type input "[PERSON_NAME]"
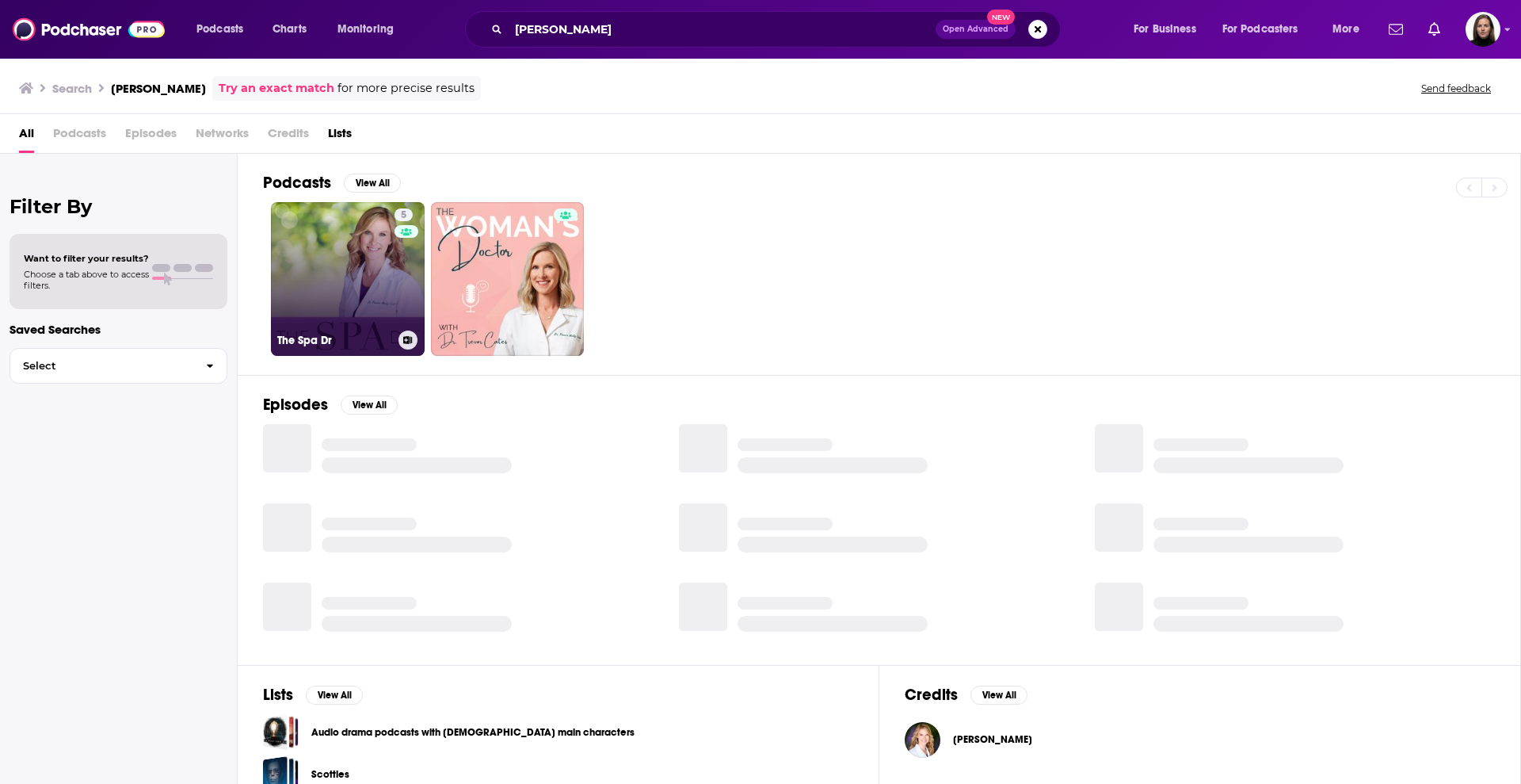
click at [387, 337] on h3 "The Spa Dr" at bounding box center [334, 340] width 115 height 14
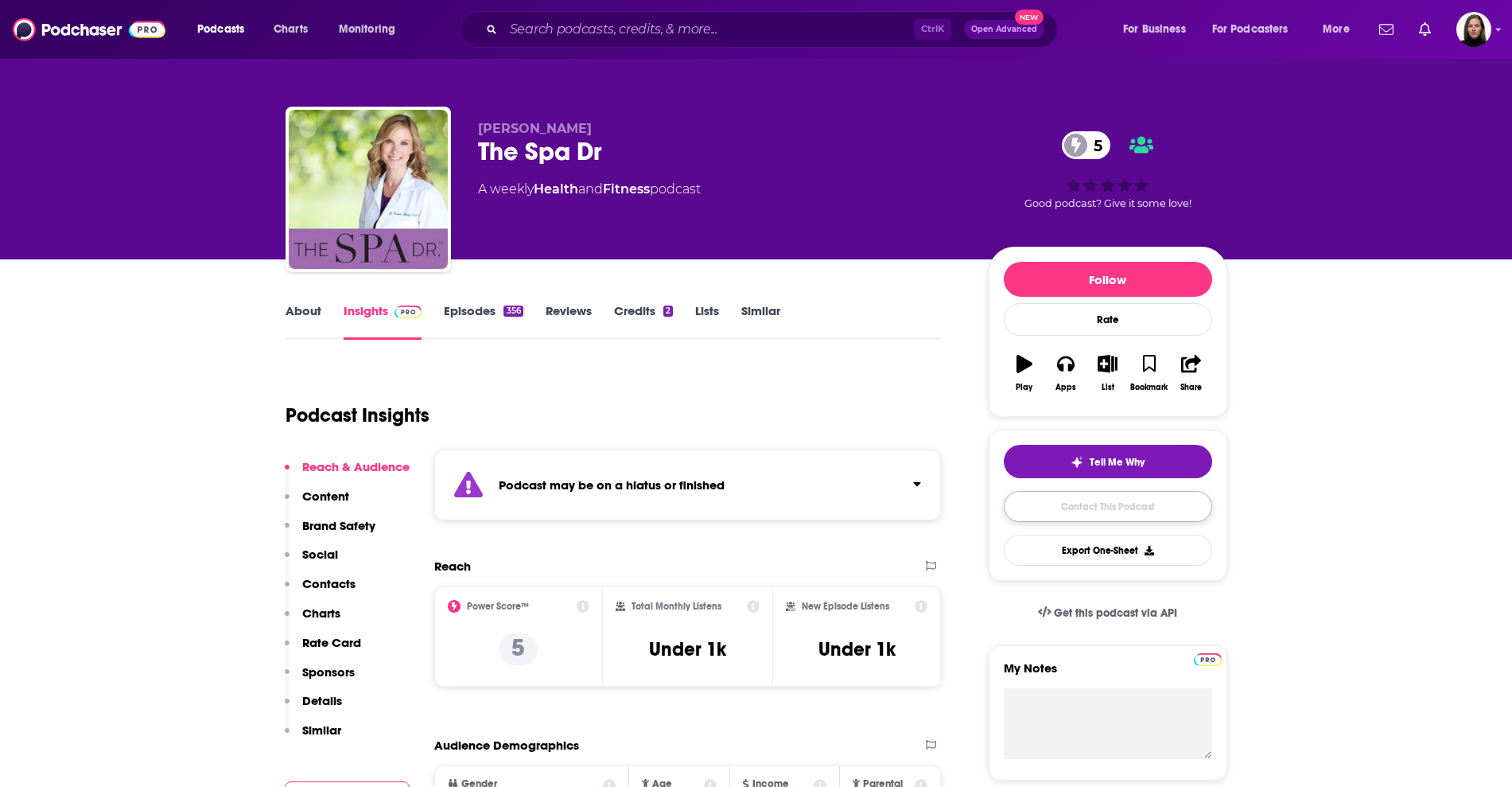
click at [1114, 509] on link "Contact This Podcast" at bounding box center [1108, 507] width 209 height 31
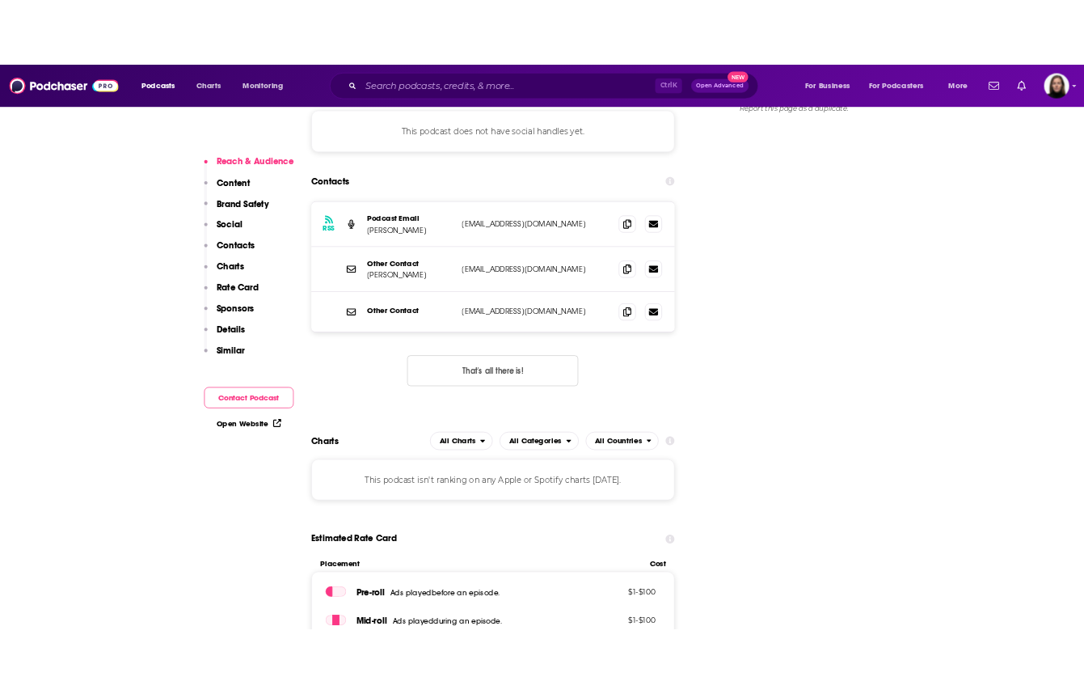
scroll to position [1268, 0]
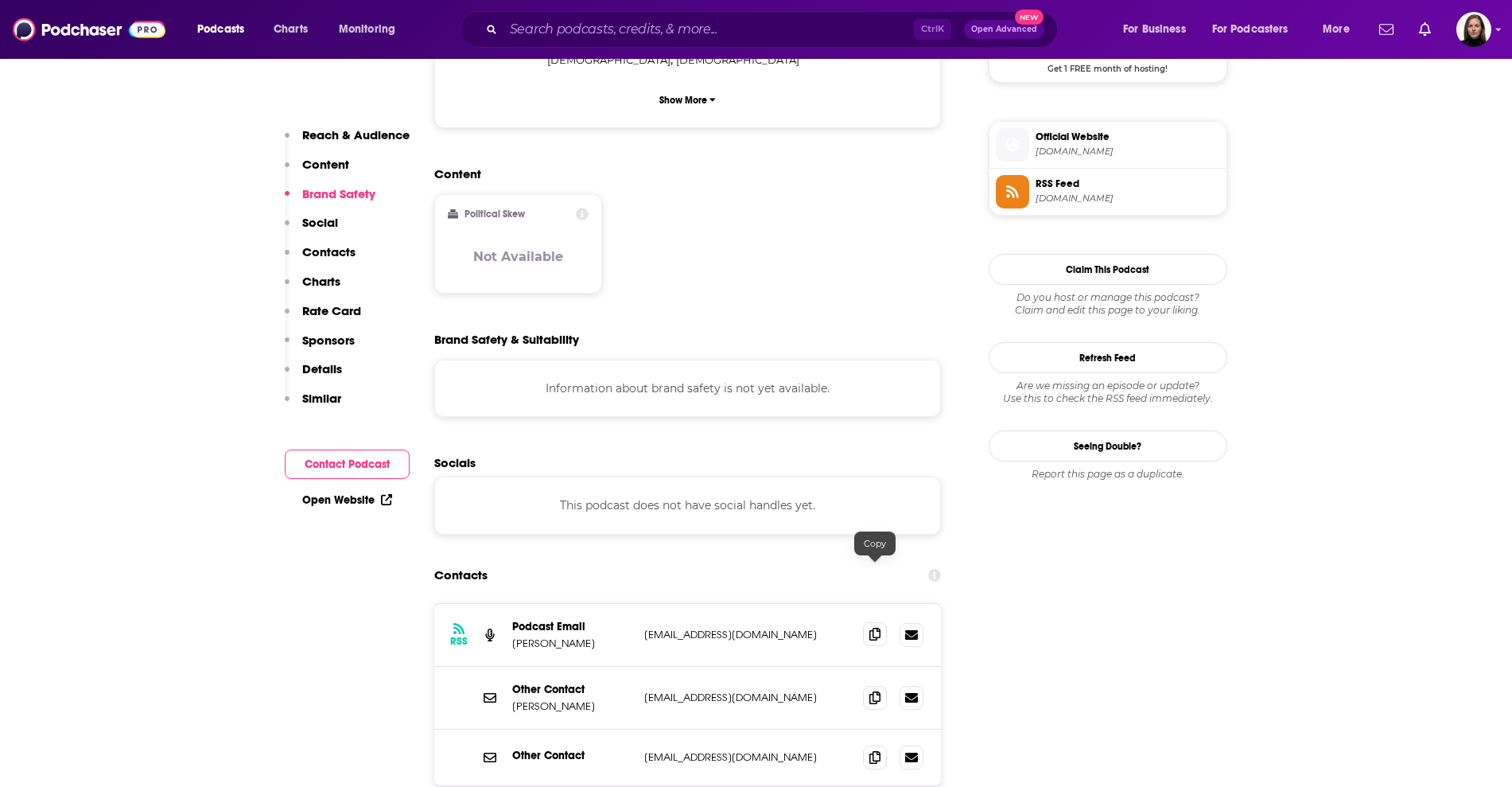
click at [874, 628] on icon at bounding box center [875, 634] width 11 height 13
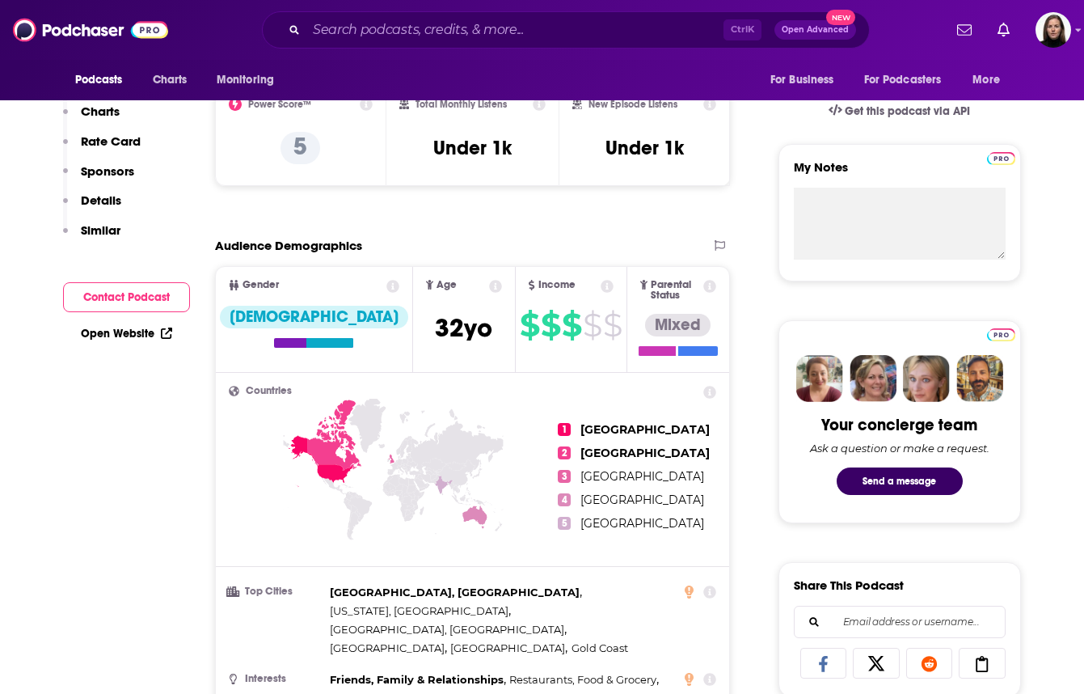
scroll to position [156, 0]
